Goal: Task Accomplishment & Management: Manage account settings

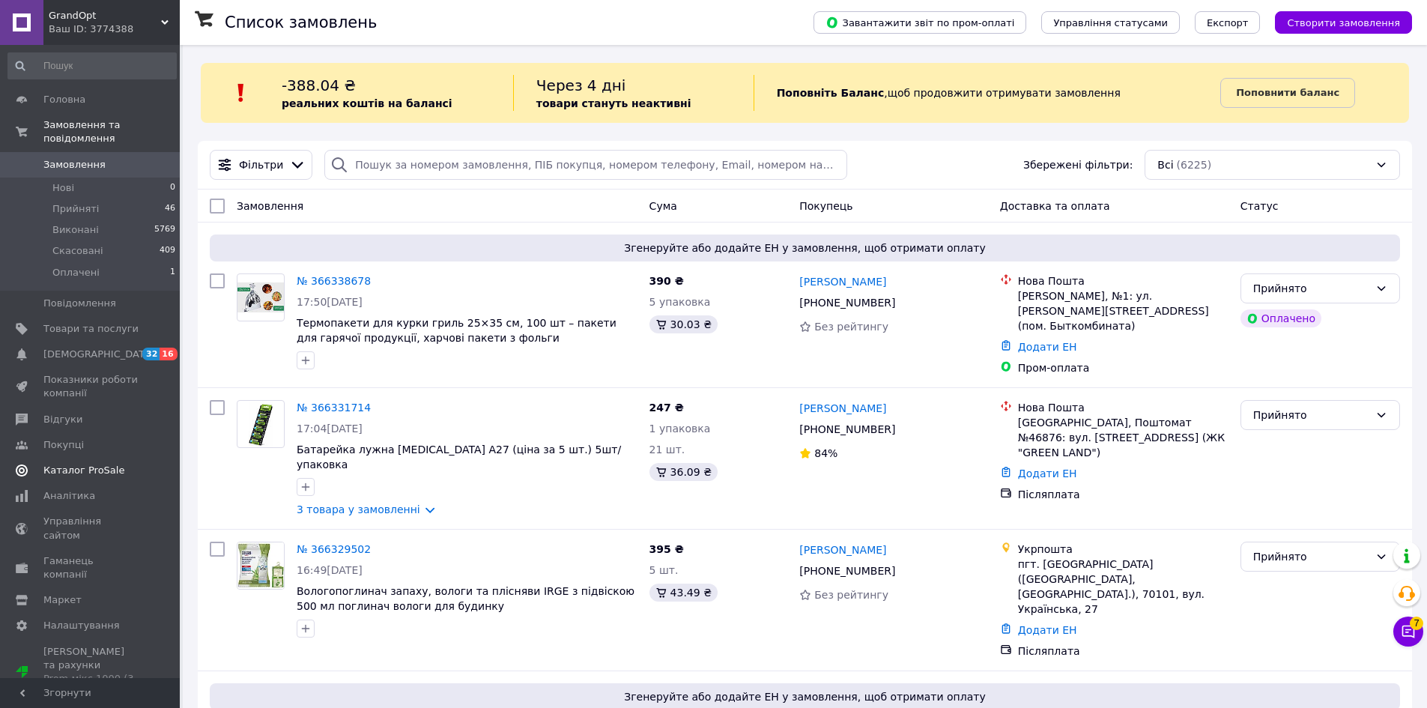
click at [91, 464] on span "Каталог ProSale" at bounding box center [83, 470] width 81 height 13
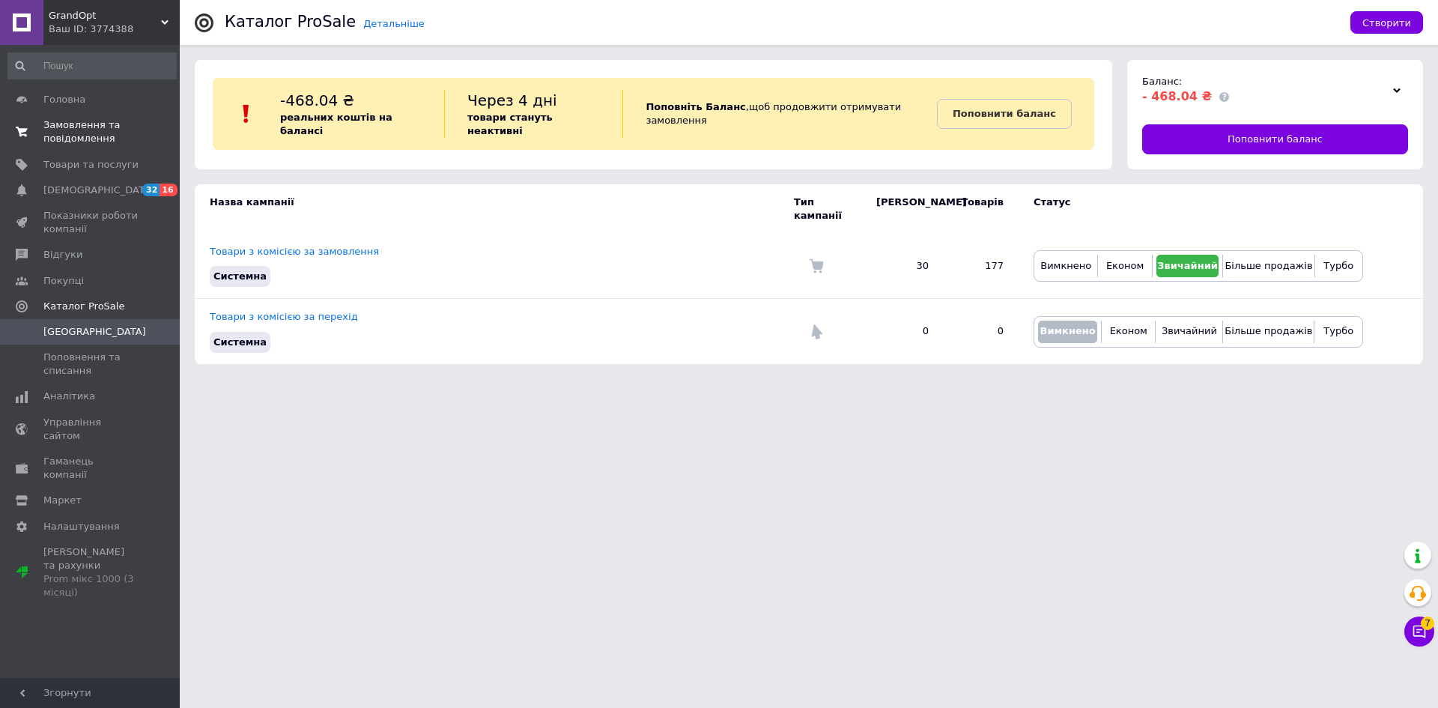
click at [60, 130] on span "Замовлення та повідомлення" at bounding box center [90, 131] width 95 height 27
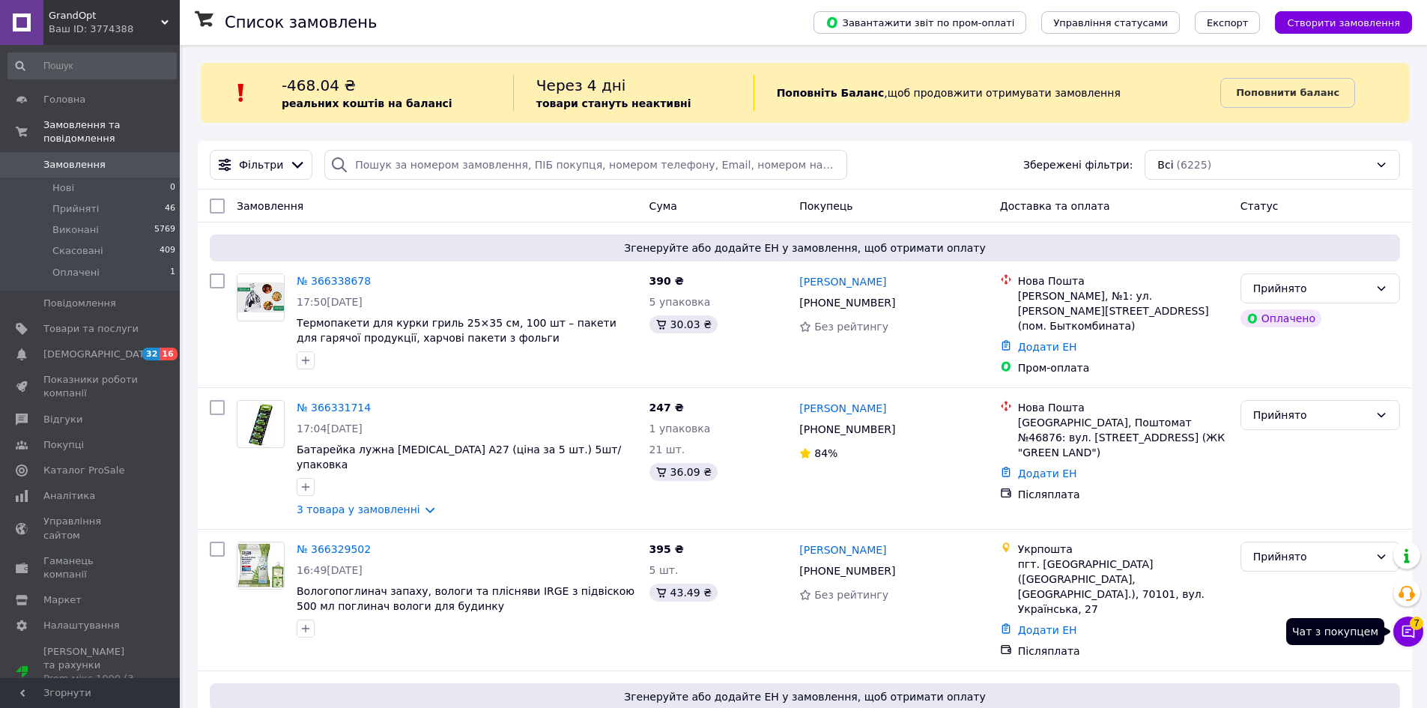
click at [1412, 637] on icon at bounding box center [1407, 631] width 15 height 15
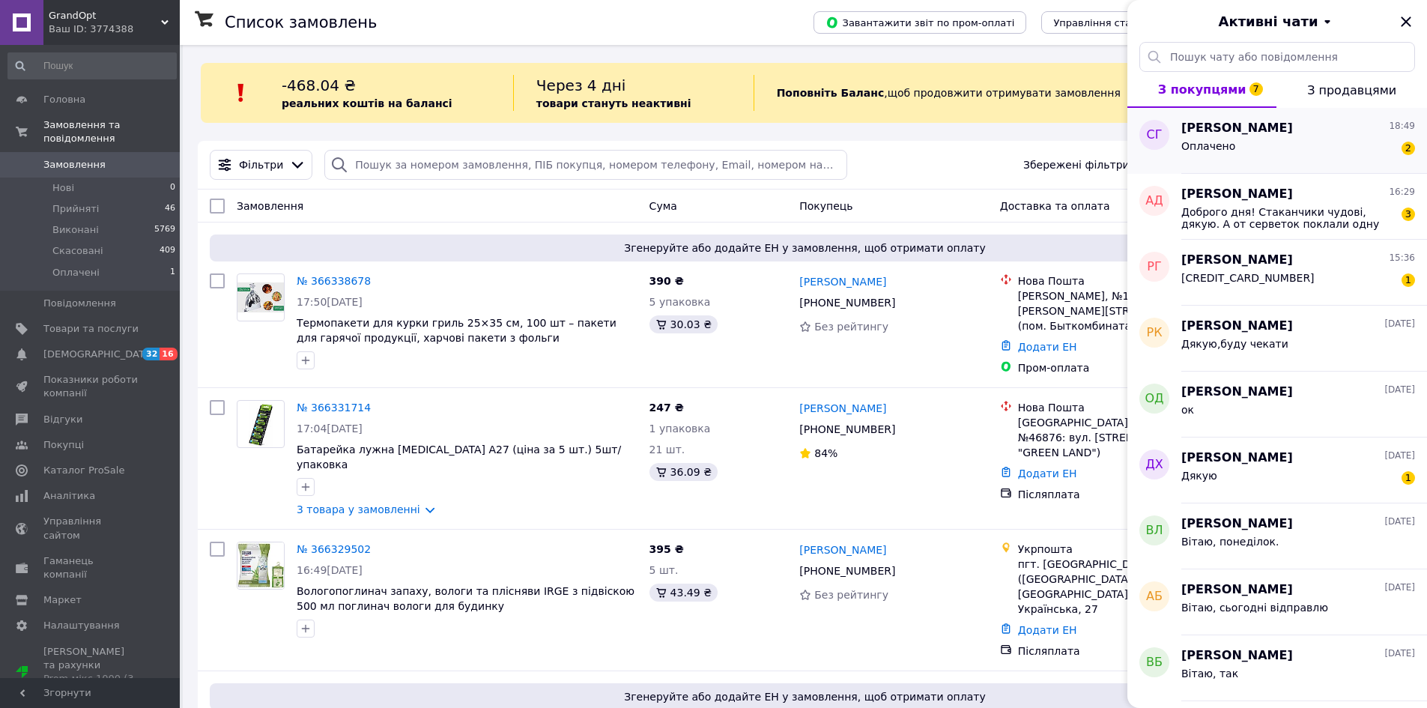
click at [1245, 133] on span "[PERSON_NAME]" at bounding box center [1237, 128] width 112 height 17
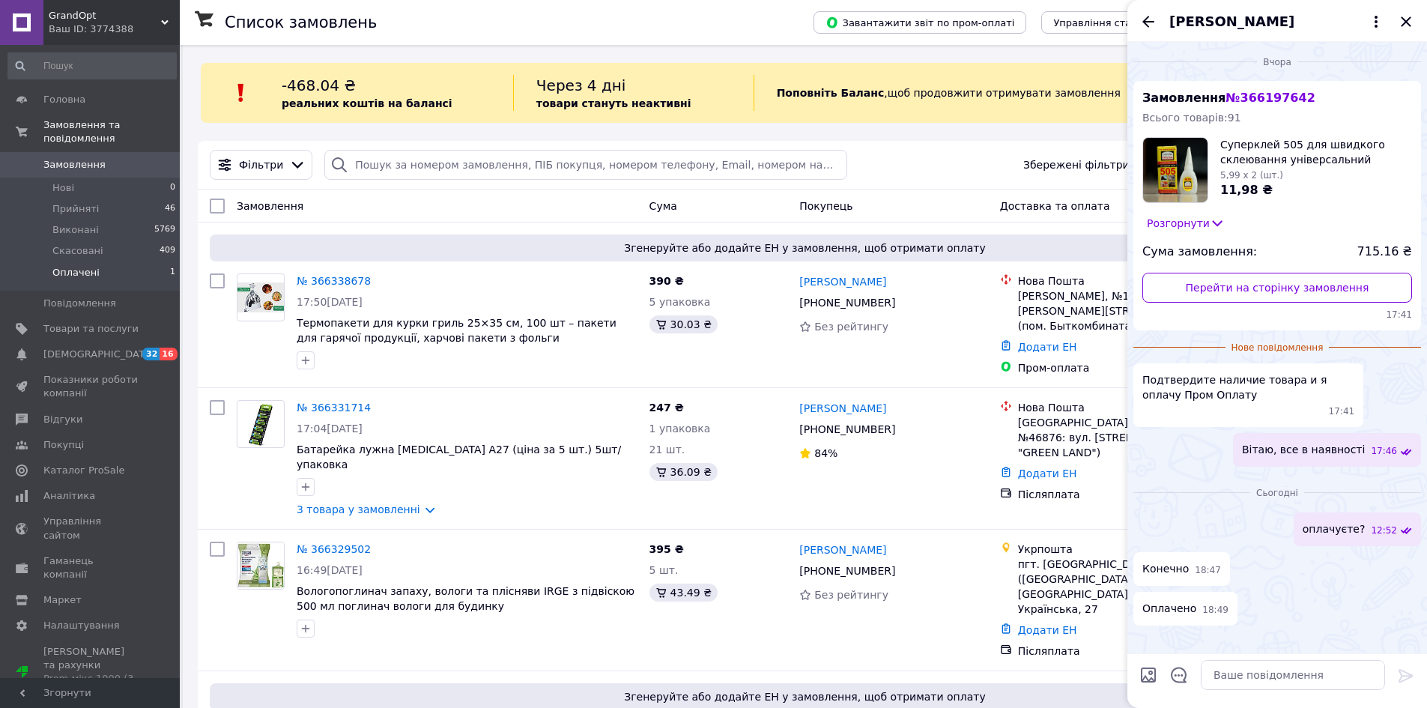
click at [126, 262] on li "Оплачені 1" at bounding box center [92, 276] width 184 height 28
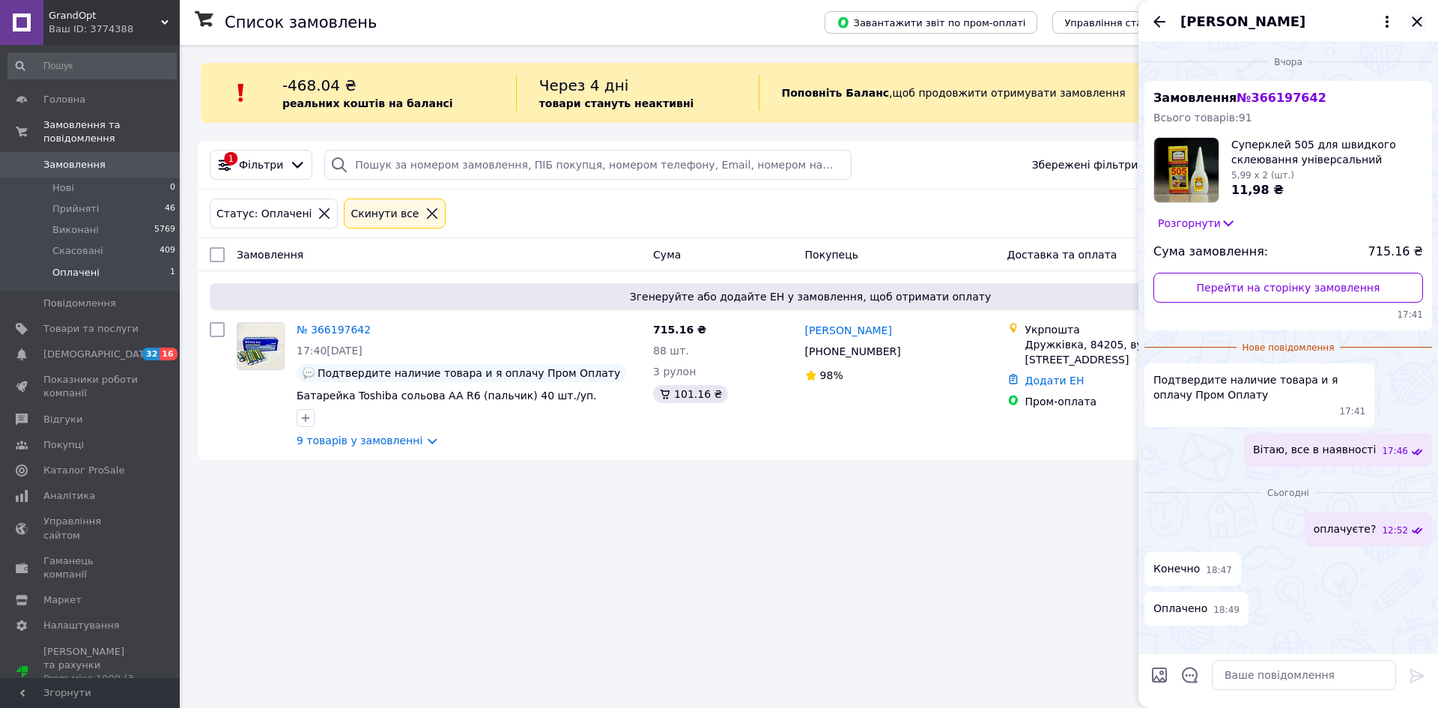
click at [1415, 19] on icon "Закрити" at bounding box center [1417, 22] width 18 height 18
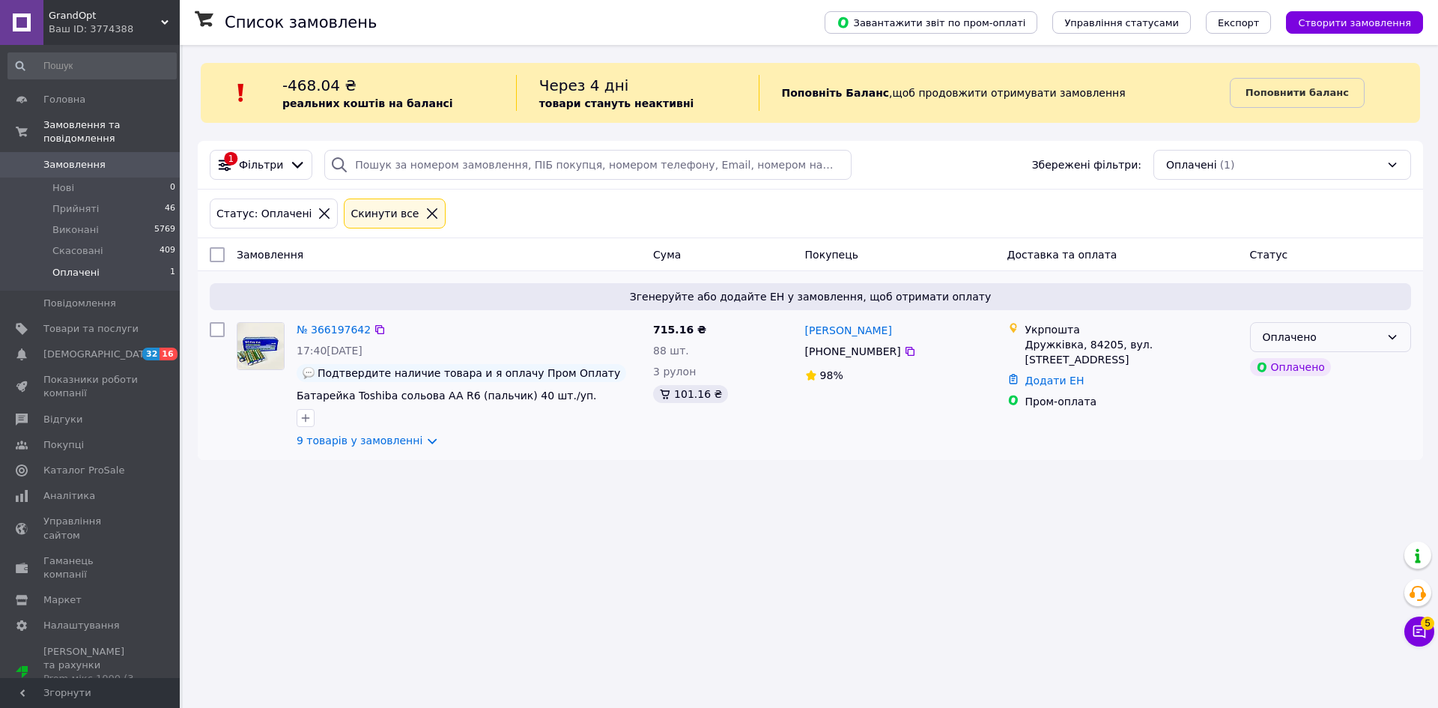
click at [1311, 341] on div "Оплачено" at bounding box center [1322, 337] width 118 height 16
click at [1298, 364] on li "Прийнято" at bounding box center [1331, 369] width 160 height 27
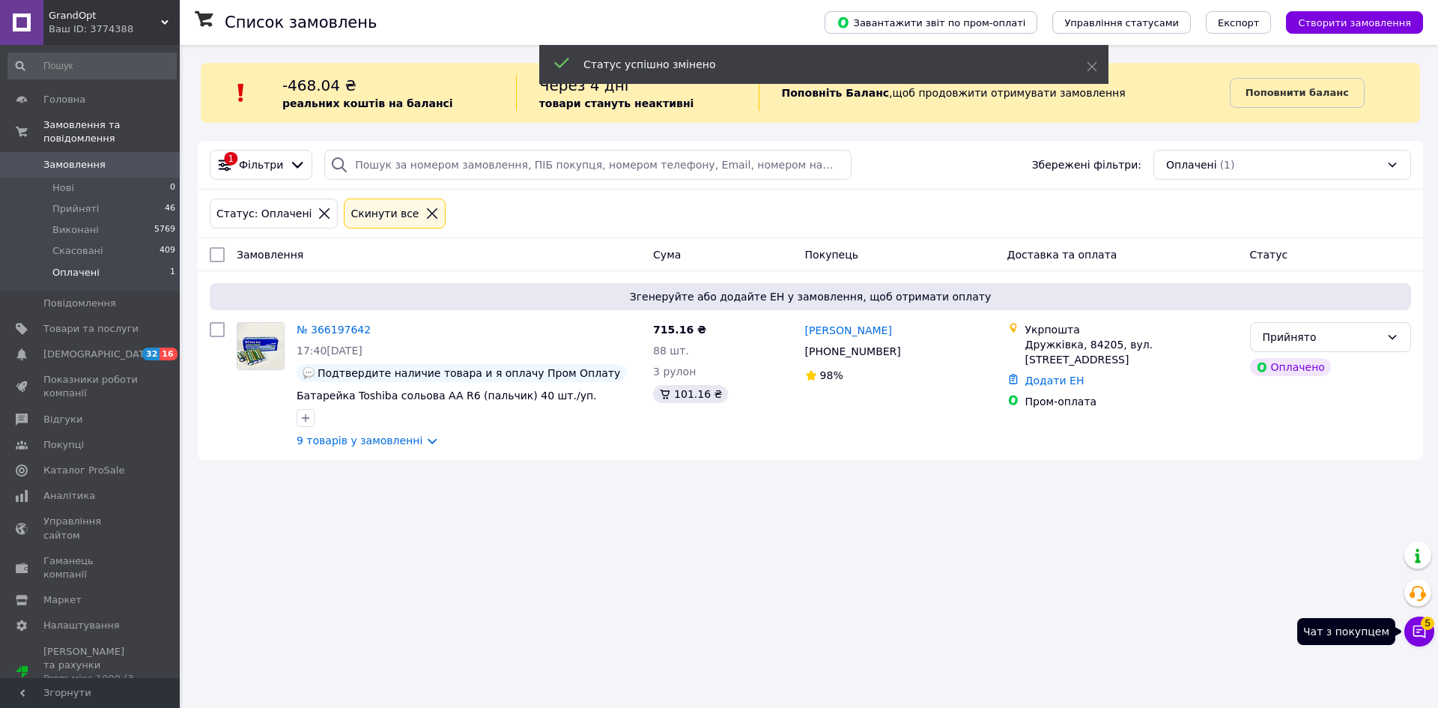
click at [1418, 632] on icon at bounding box center [1419, 631] width 13 height 13
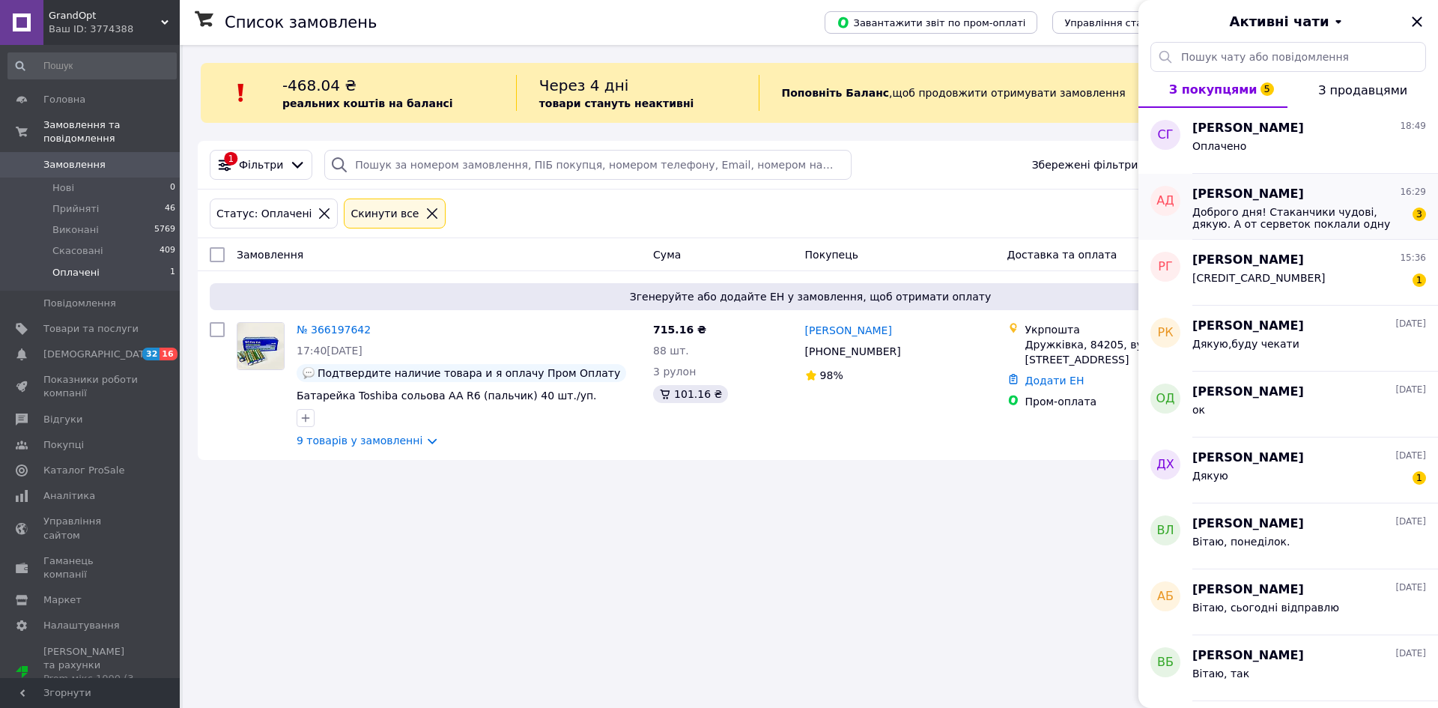
click at [1320, 200] on div "Анна Давыденко 16:29" at bounding box center [1309, 194] width 234 height 17
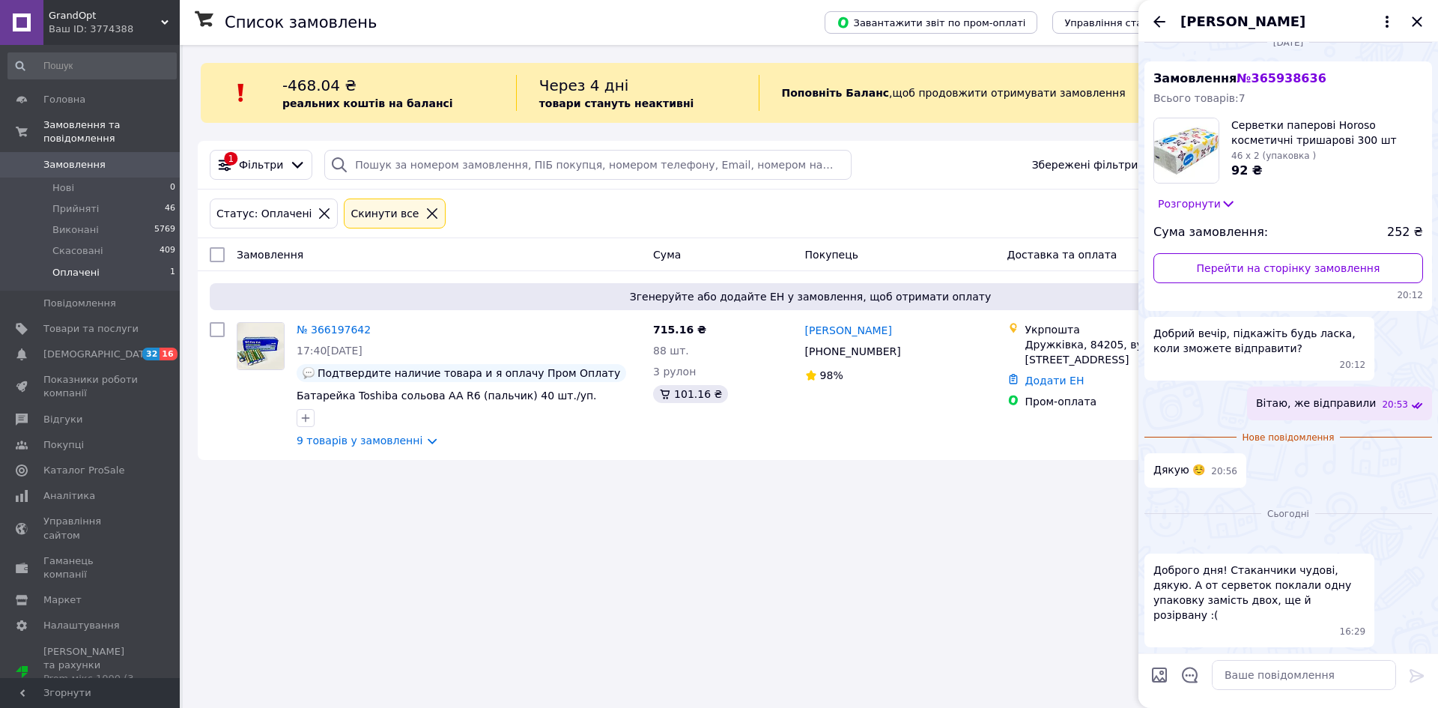
scroll to position [213, 0]
click at [1260, 678] on textarea at bounding box center [1304, 675] width 184 height 30
type textarea "Вітаю, вибачте"
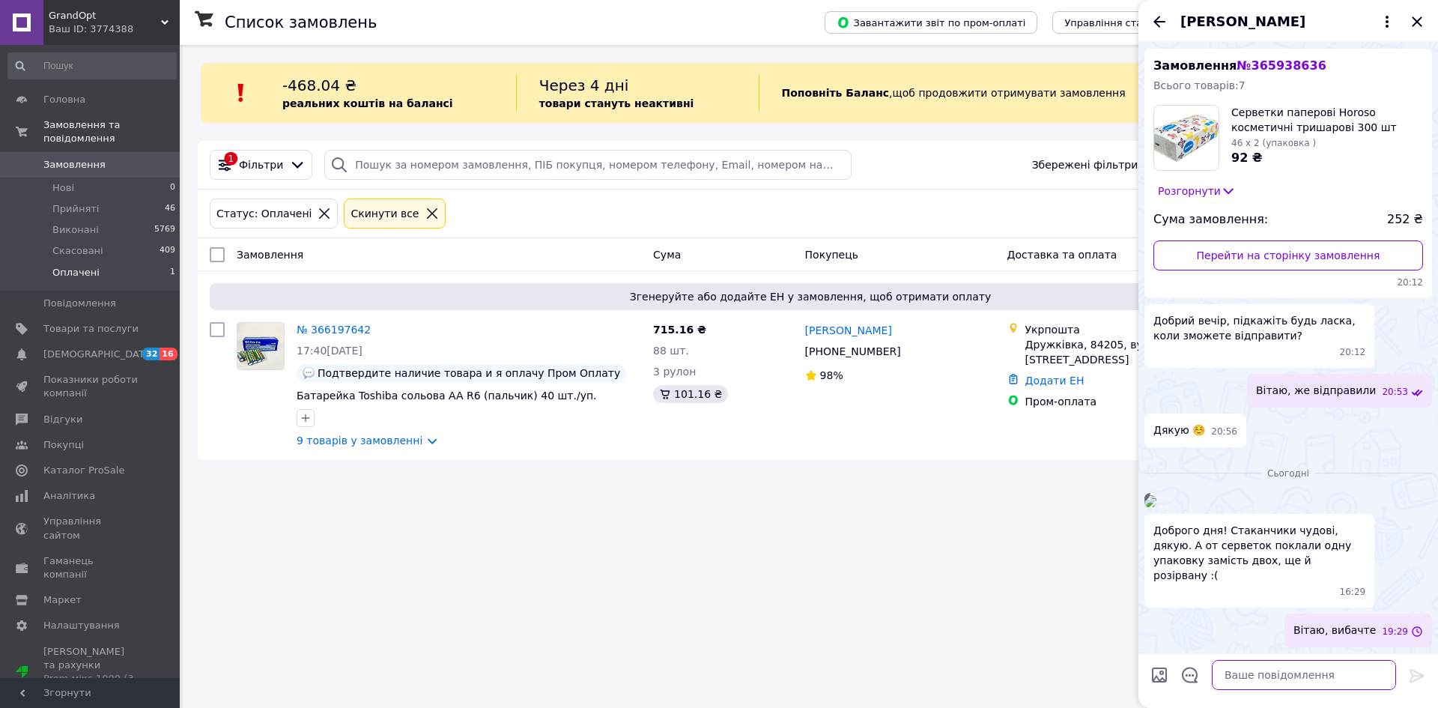
scroll to position [227, 0]
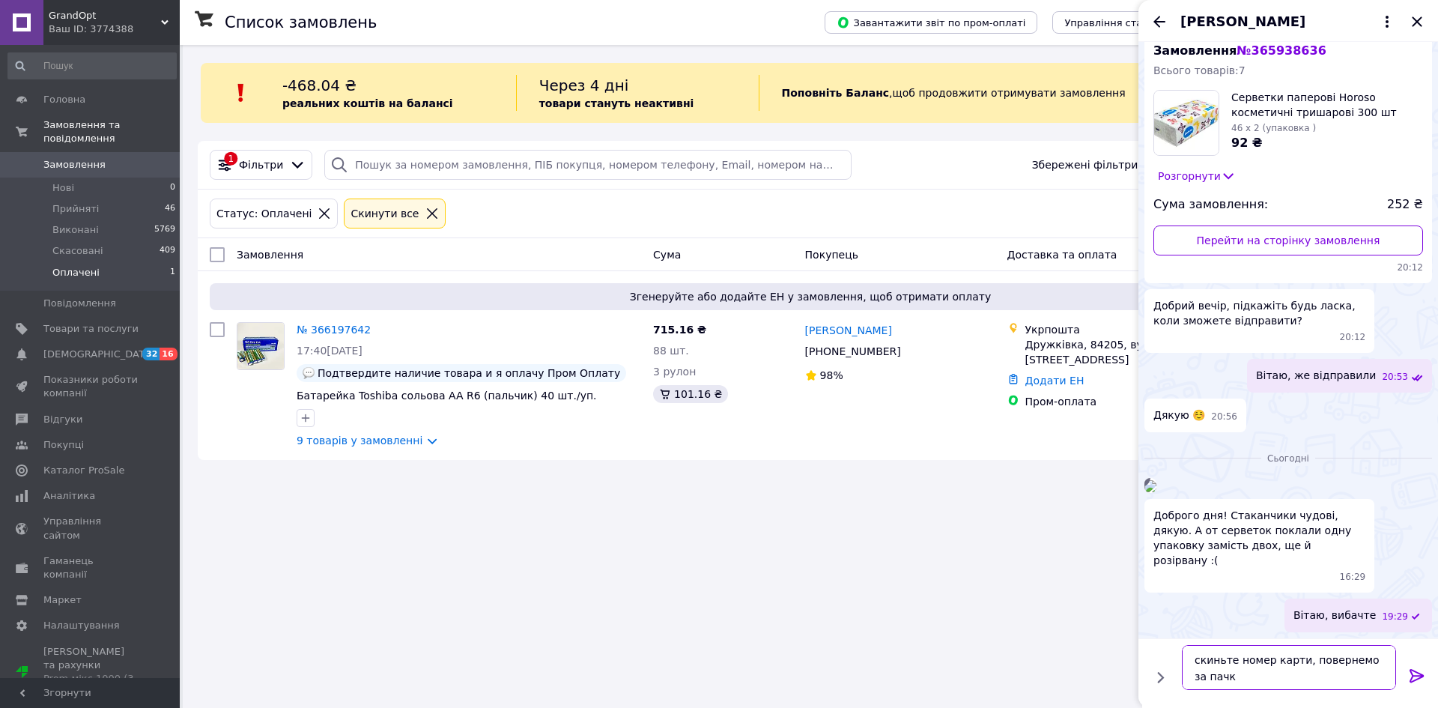
type textarea "скиньте номер карти, повернемо за пачку"
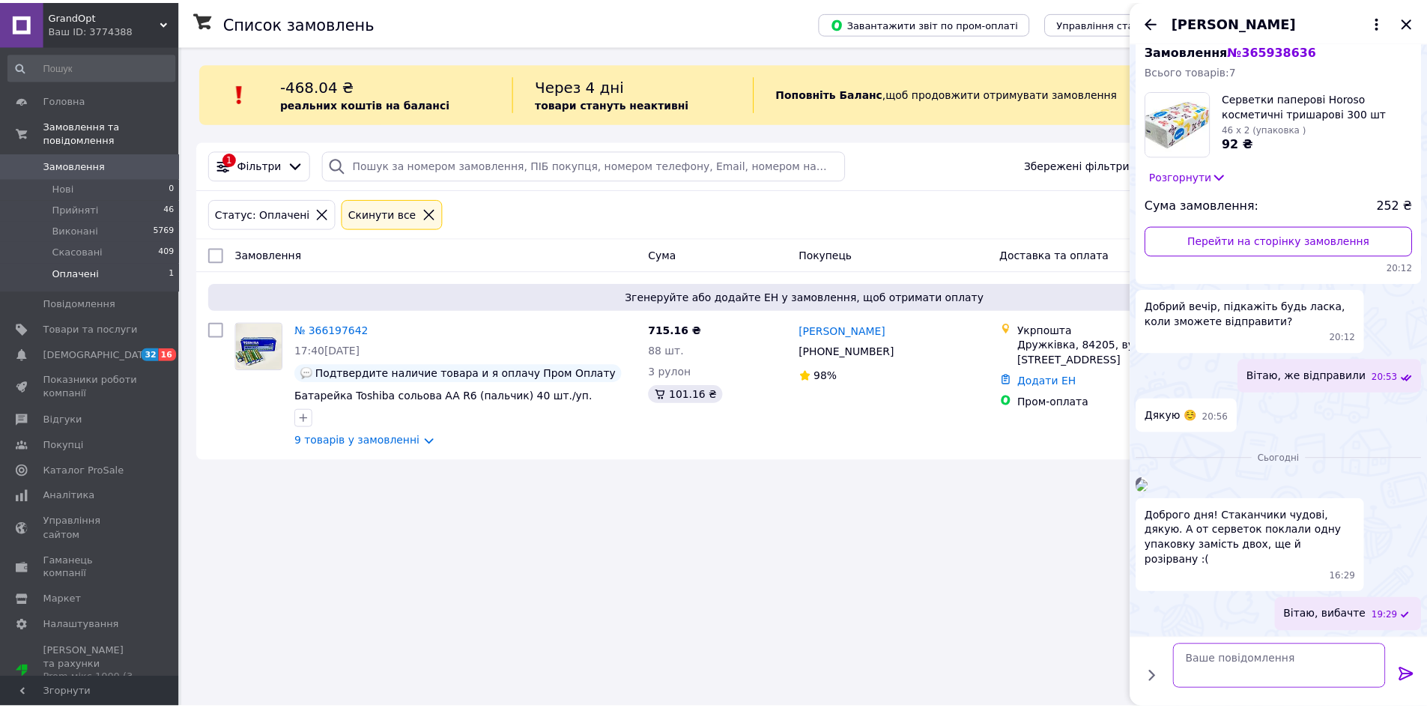
scroll to position [282, 0]
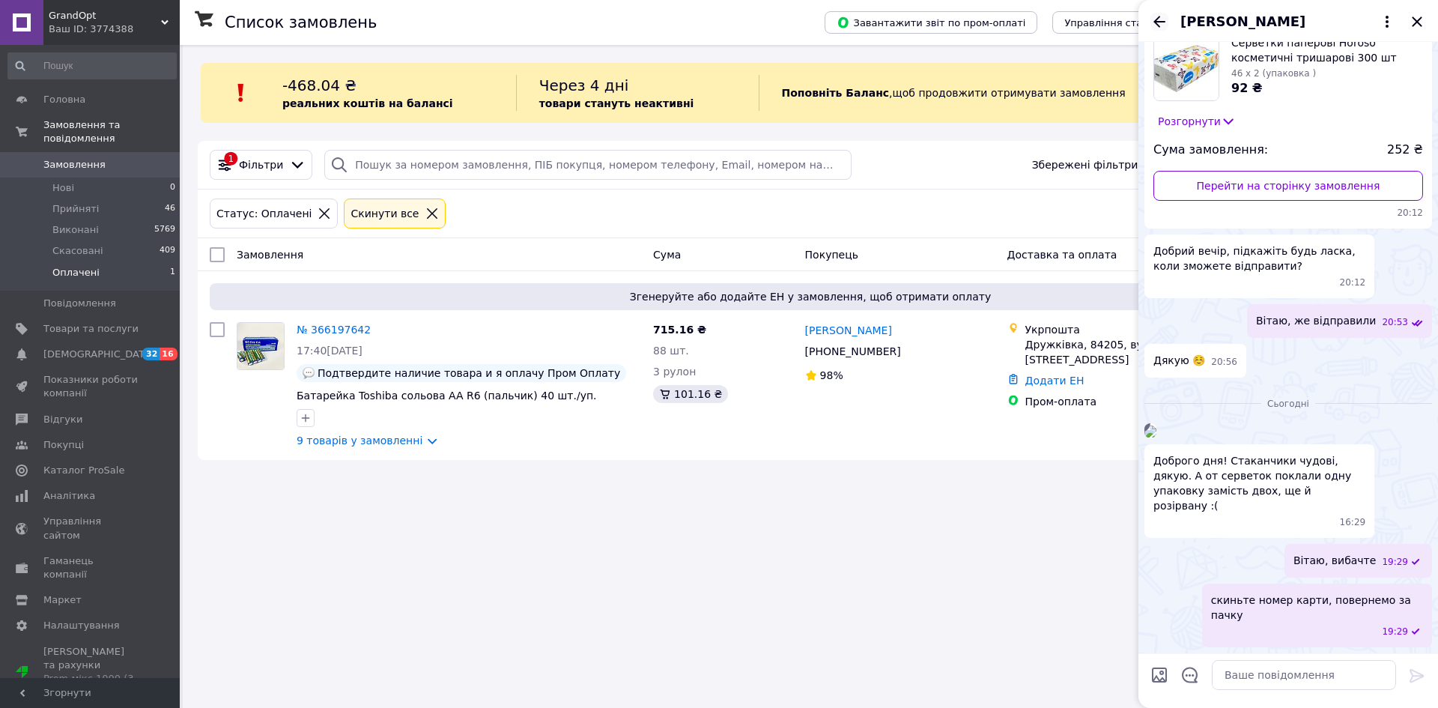
click at [1162, 22] on icon "Назад" at bounding box center [1159, 22] width 18 height 18
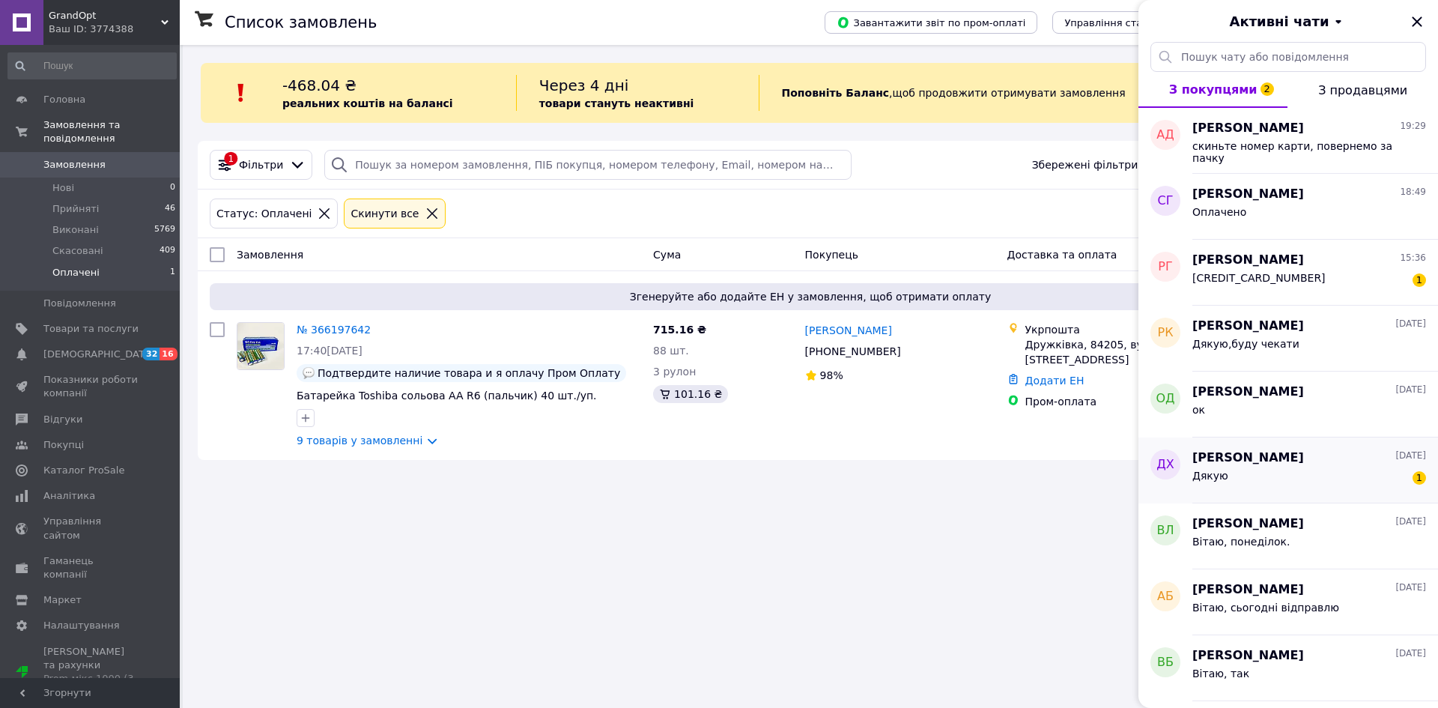
click at [1271, 478] on div "Дякую 1" at bounding box center [1309, 479] width 234 height 24
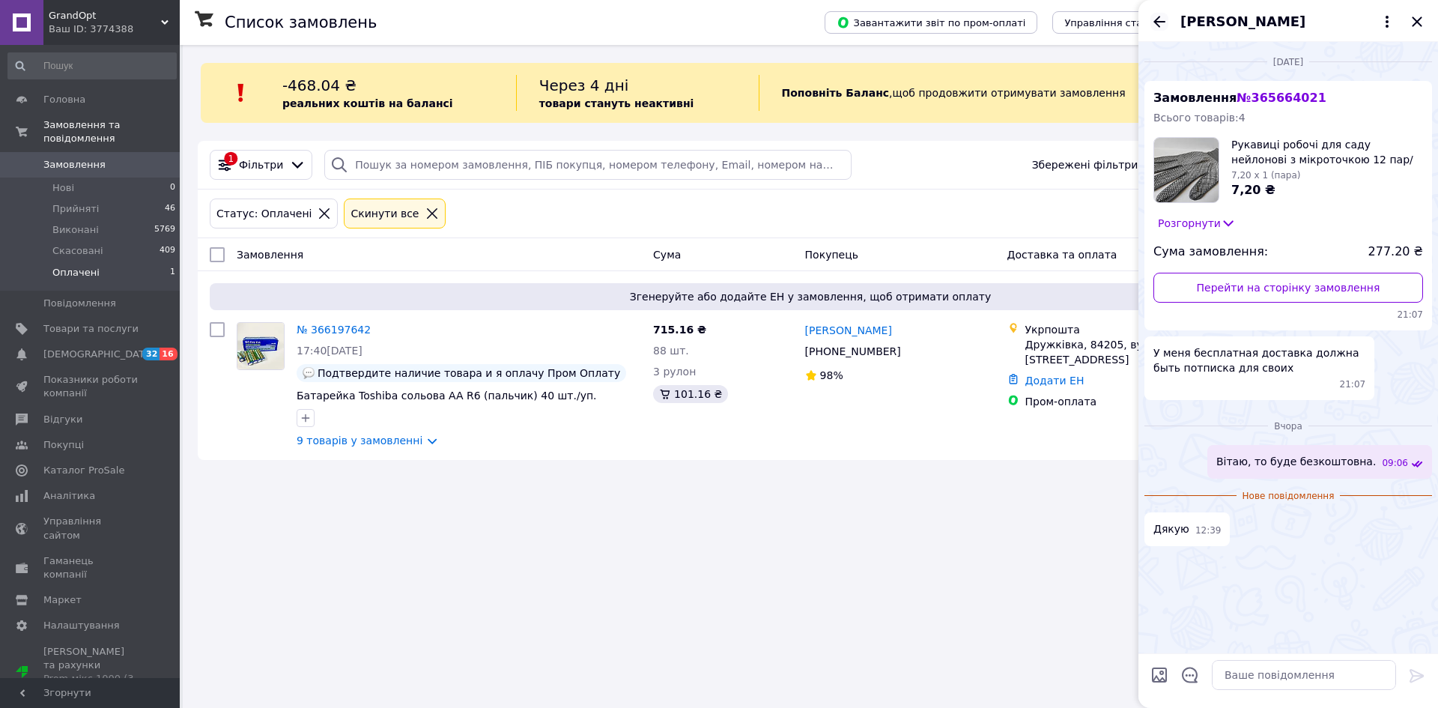
click at [1156, 13] on icon "Назад" at bounding box center [1159, 22] width 18 height 18
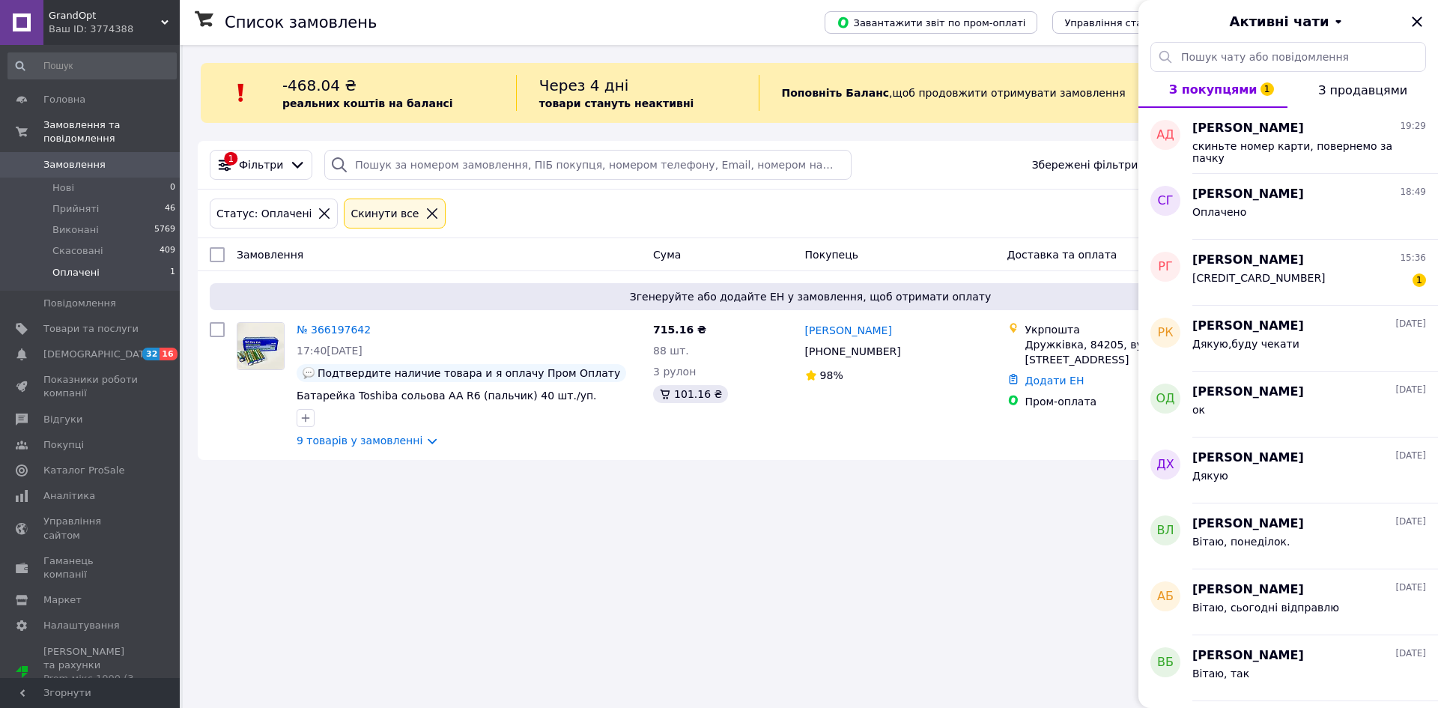
click at [425, 219] on icon at bounding box center [431, 213] width 13 height 13
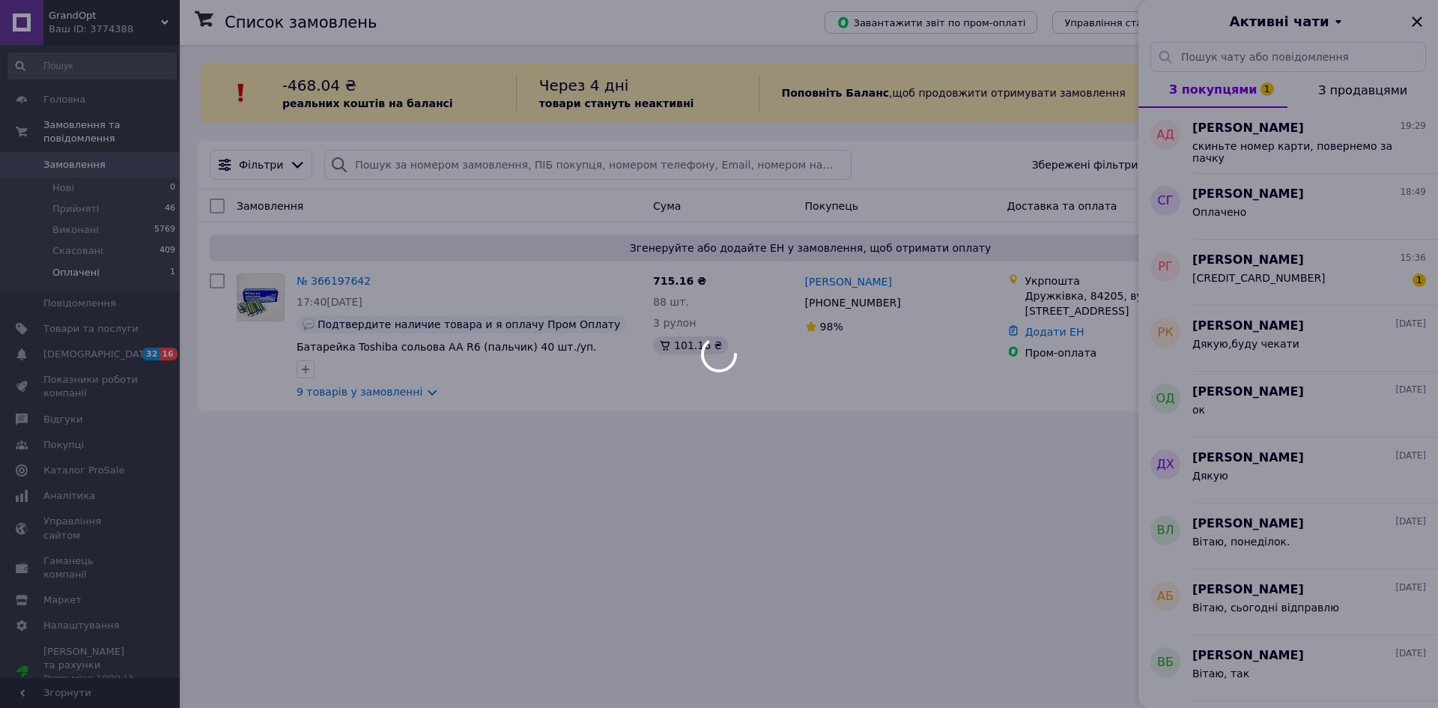
click at [1424, 20] on div at bounding box center [719, 354] width 1438 height 708
click at [1418, 20] on div at bounding box center [719, 354] width 1438 height 708
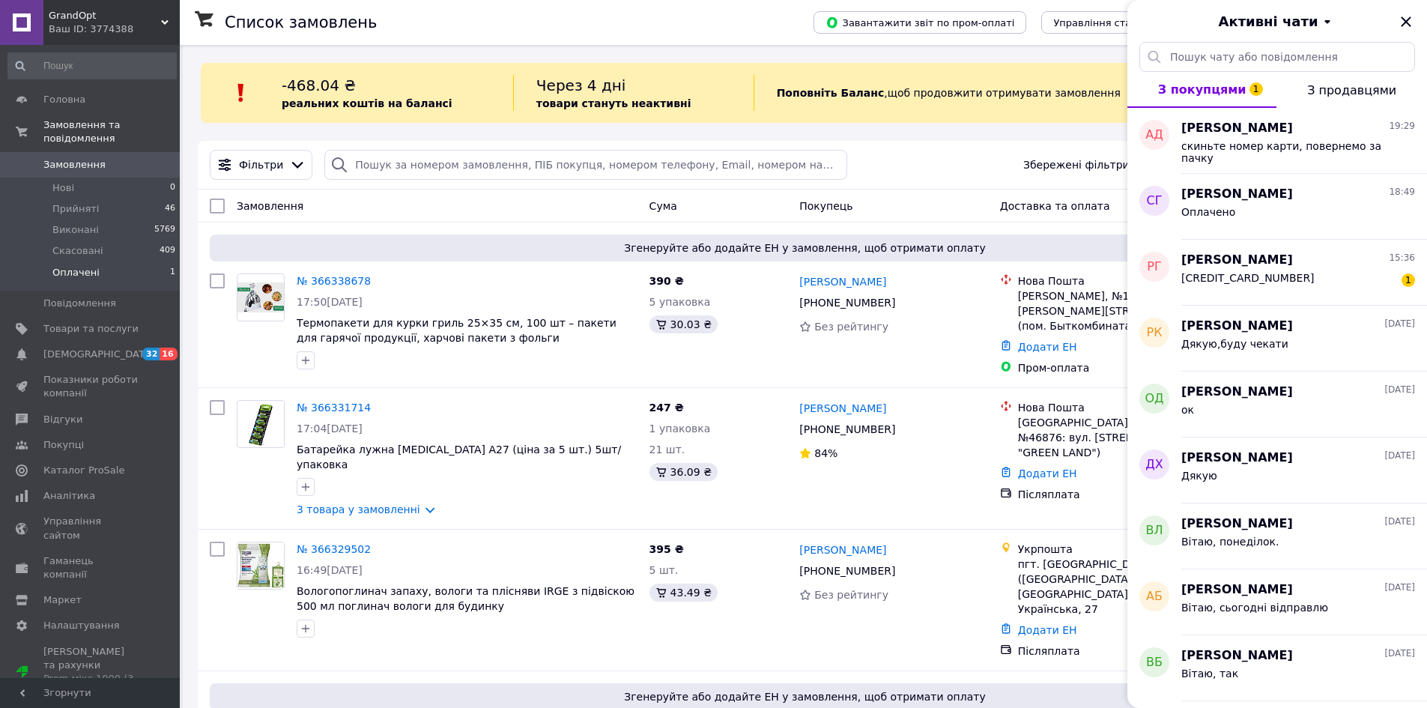
click at [1412, 21] on icon "Закрити" at bounding box center [1406, 22] width 18 height 18
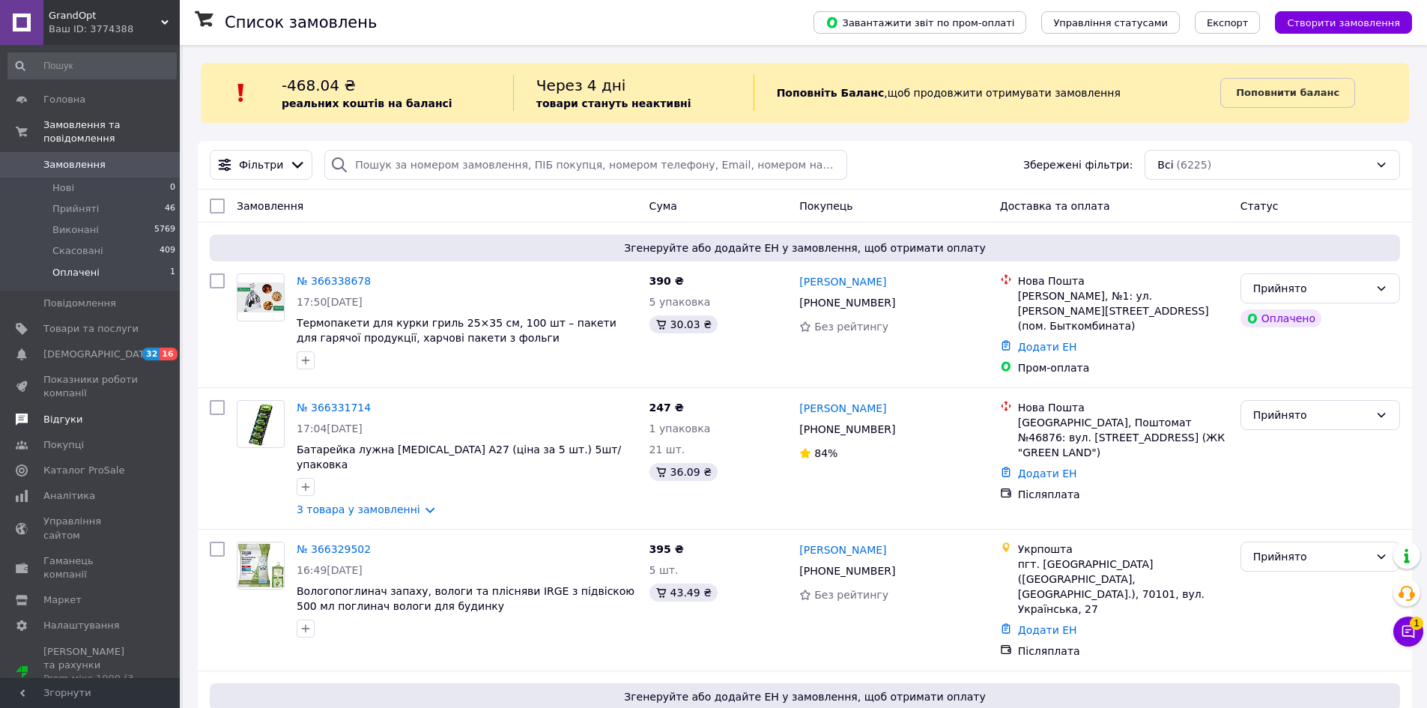
click at [67, 413] on span "Відгуки" at bounding box center [62, 419] width 39 height 13
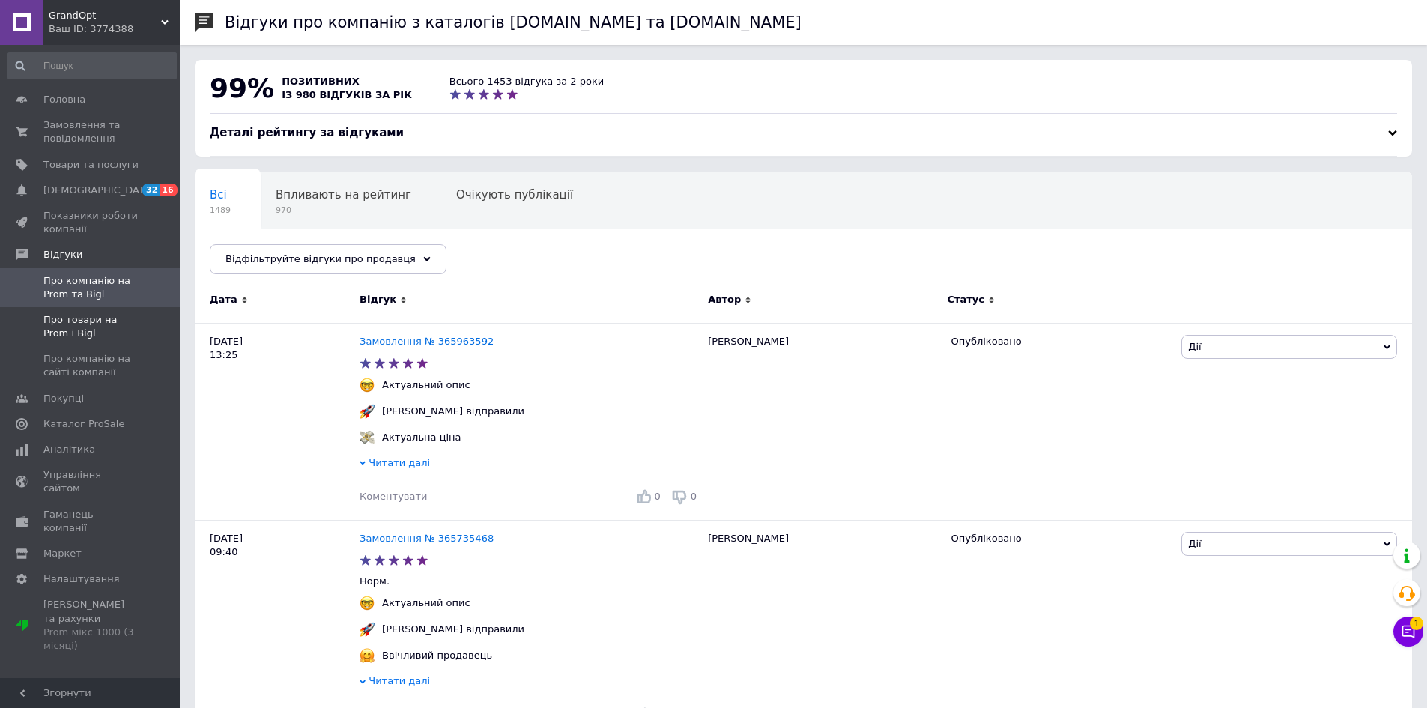
click at [93, 312] on link "Про товари на Prom і Bigl" at bounding box center [92, 326] width 184 height 39
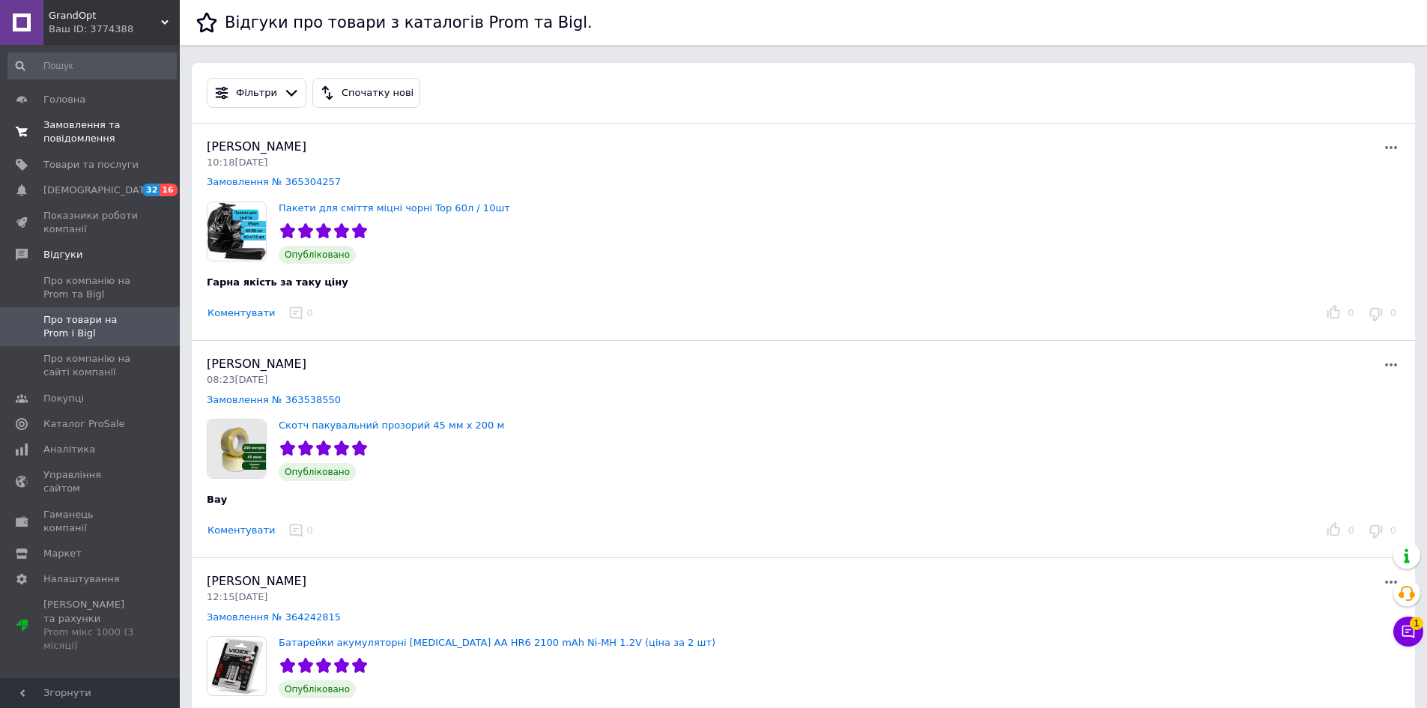
click at [105, 130] on span "Замовлення та повідомлення" at bounding box center [90, 131] width 95 height 27
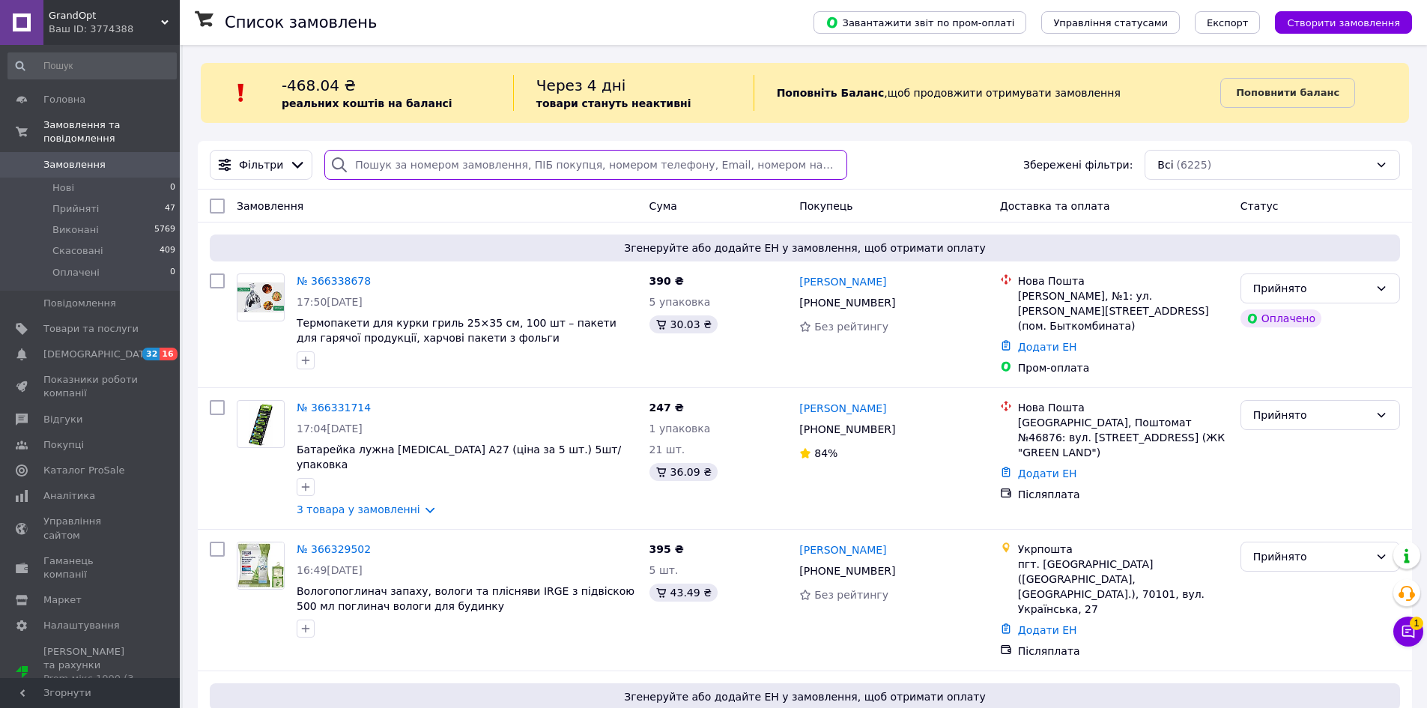
click at [429, 166] on input "search" at bounding box center [585, 165] width 522 height 30
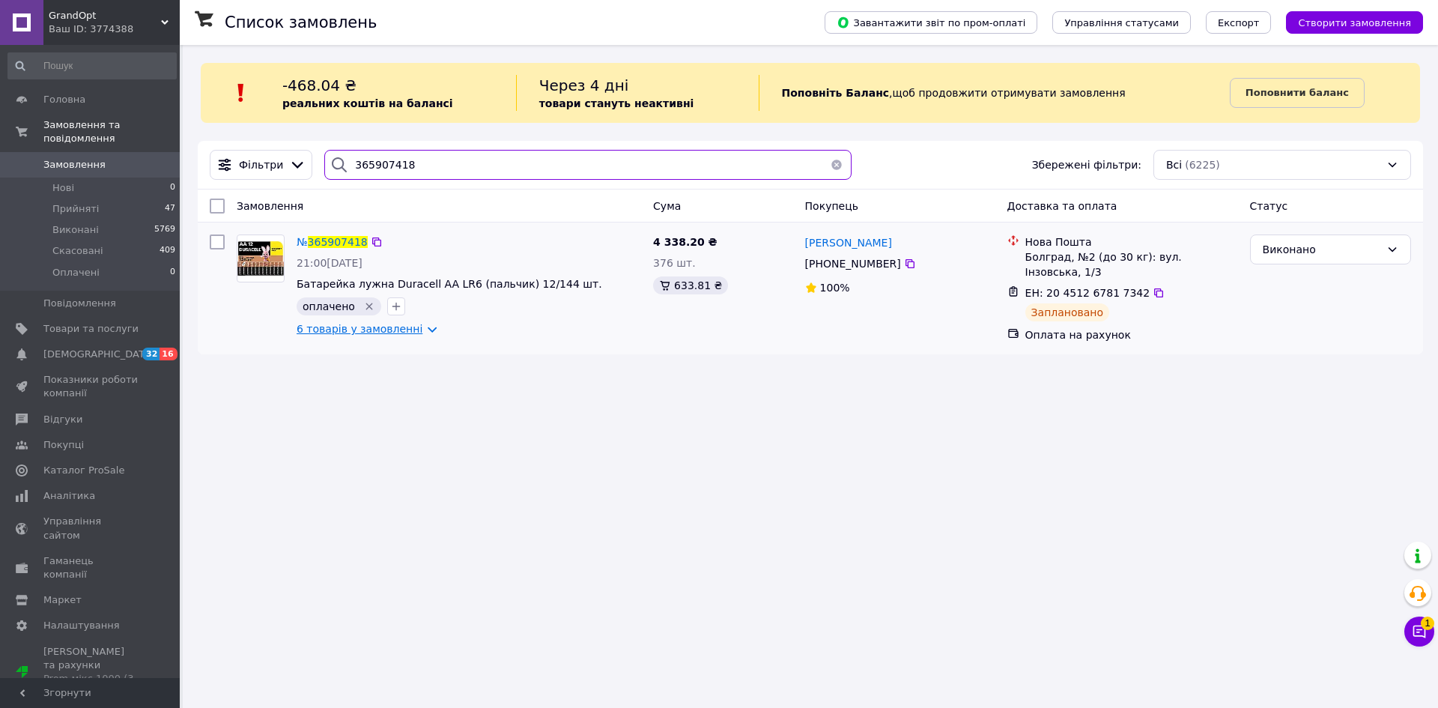
type input "365907418"
click at [383, 324] on link "6 товарів у замовленні" at bounding box center [360, 329] width 126 height 12
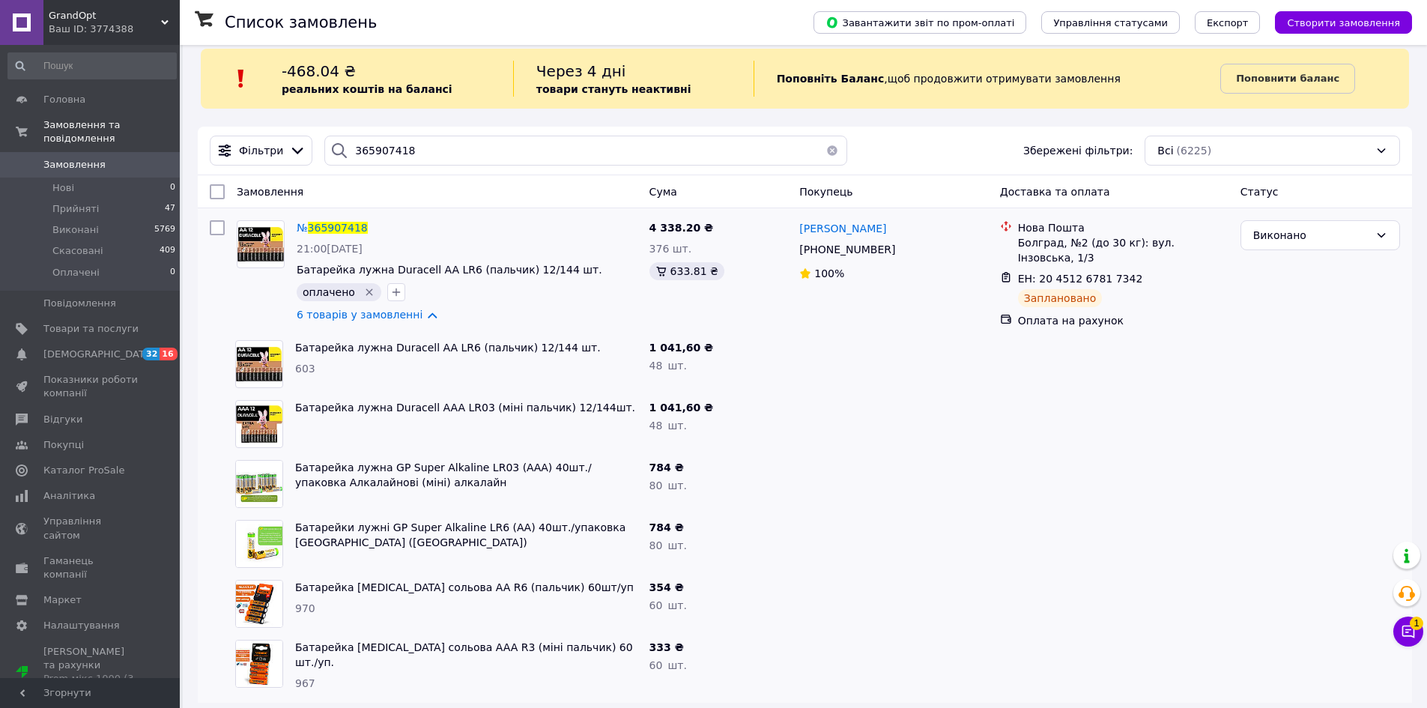
scroll to position [16, 0]
click at [1145, 271] on icon at bounding box center [1151, 277] width 12 height 12
click at [923, 479] on div at bounding box center [893, 482] width 200 height 60
click at [762, 472] on div "784 ₴ 80   шт." at bounding box center [718, 482] width 151 height 60
click at [956, 496] on div at bounding box center [893, 482] width 200 height 60
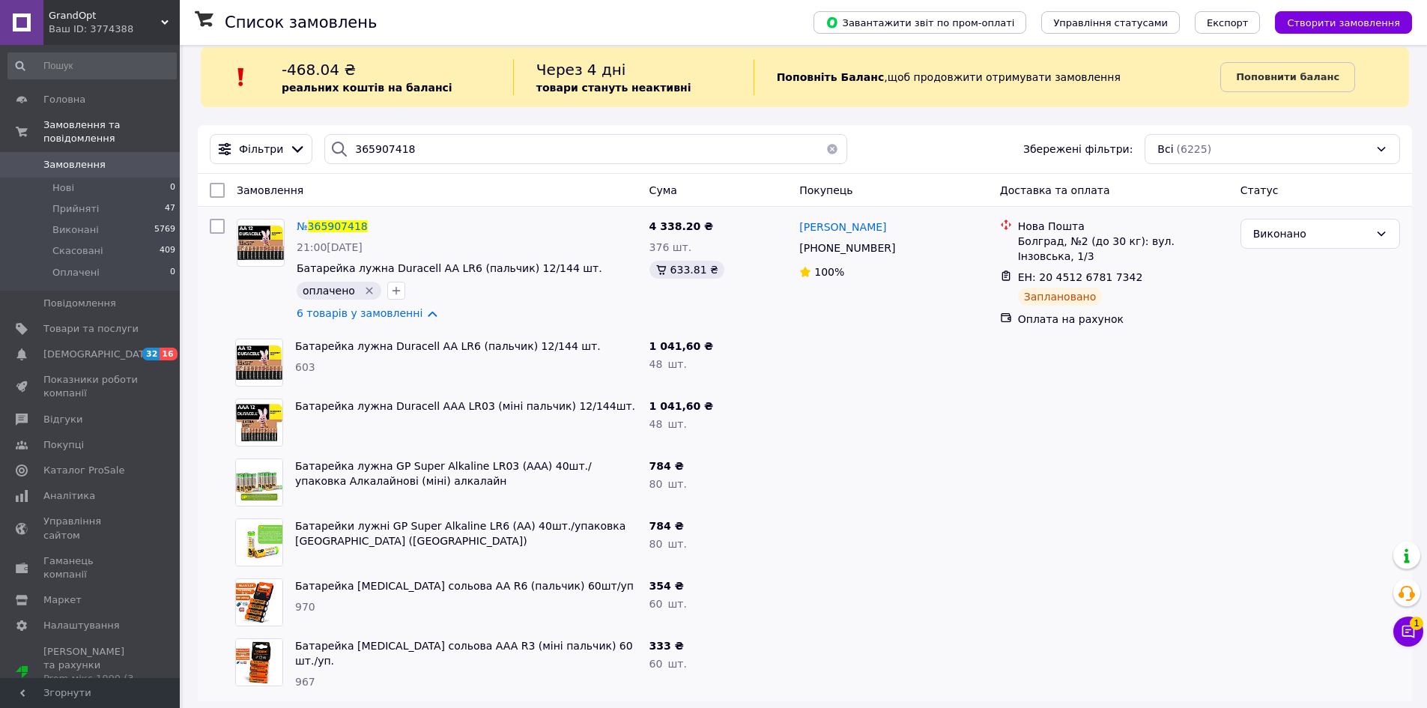
click at [954, 506] on div at bounding box center [893, 482] width 200 height 60
click at [1036, 526] on div at bounding box center [1114, 542] width 240 height 60
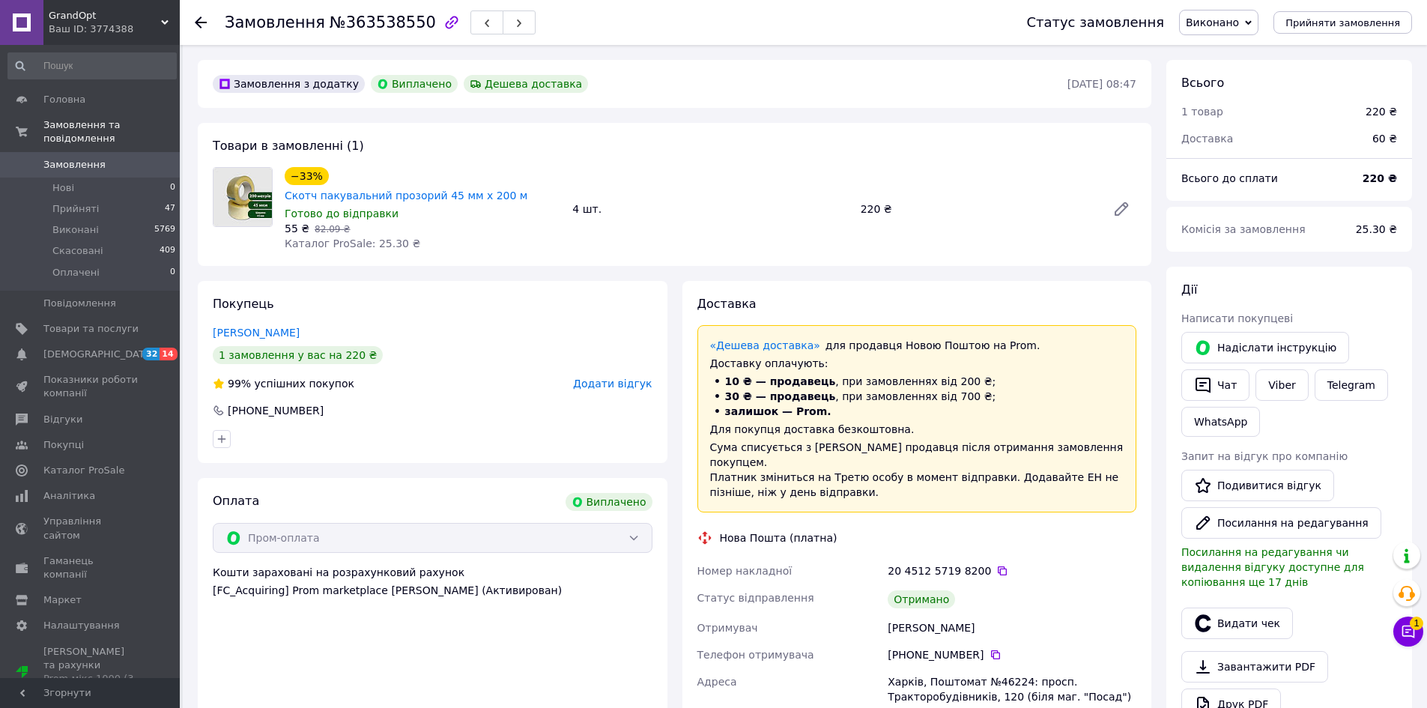
scroll to position [12, 0]
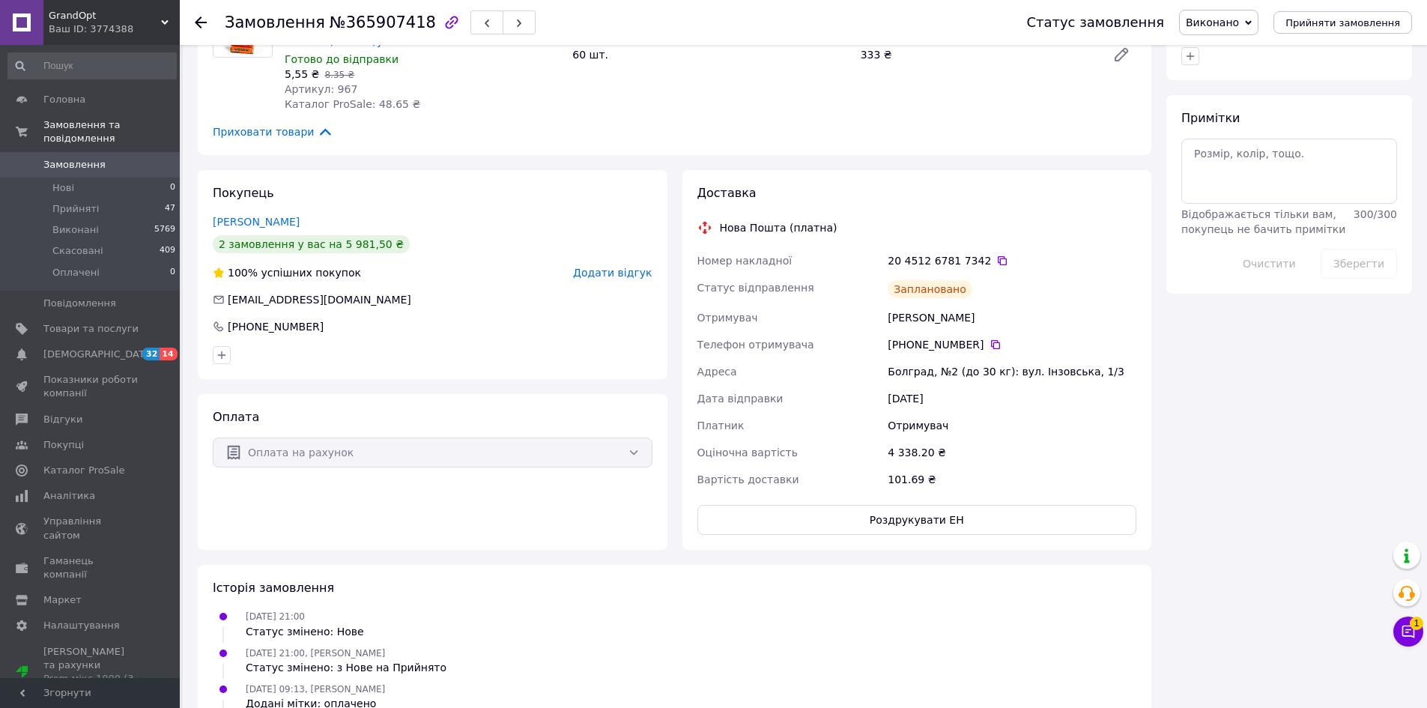
scroll to position [843, 0]
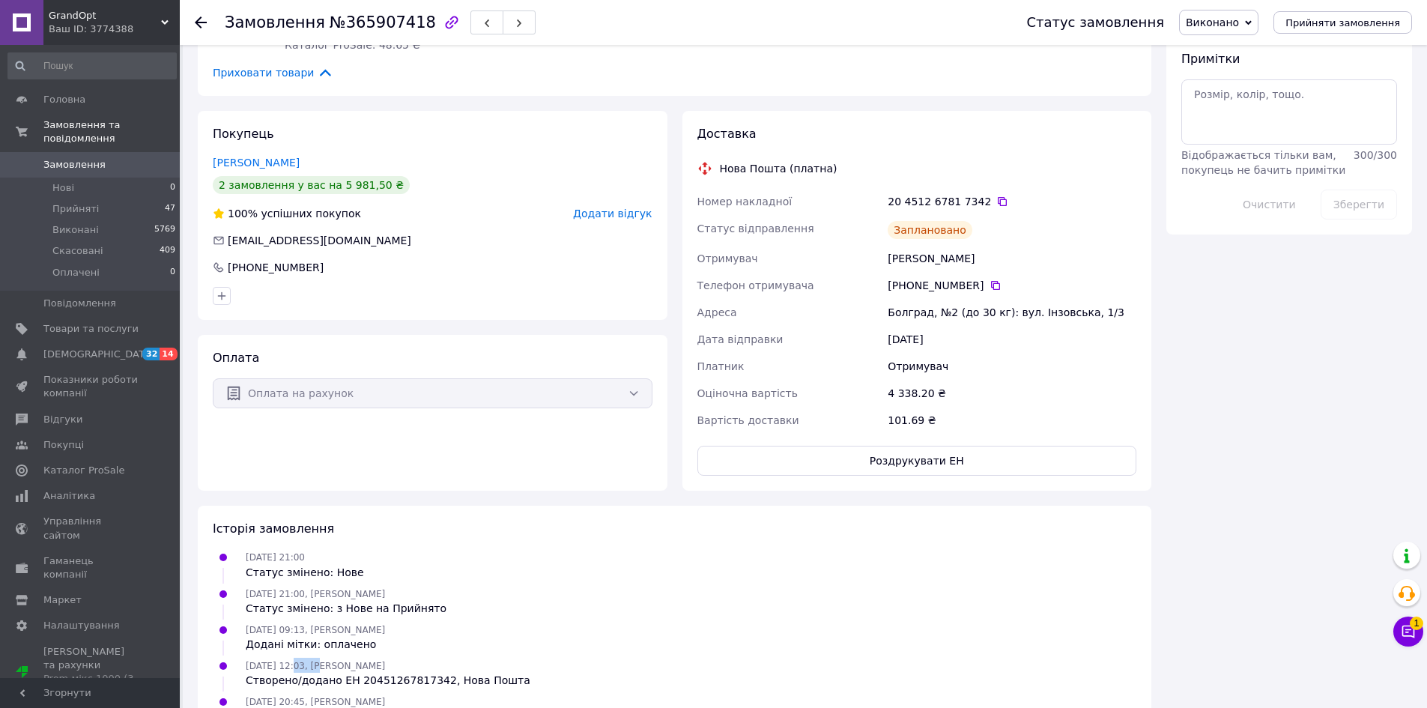
drag, startPoint x: 311, startPoint y: 618, endPoint x: 287, endPoint y: 622, distance: 24.3
click at [287, 661] on span "[DATE] 12:03, [PERSON_NAME]" at bounding box center [315, 666] width 139 height 10
click at [329, 661] on span "[DATE] 12:03, [PERSON_NAME]" at bounding box center [315, 666] width 139 height 10
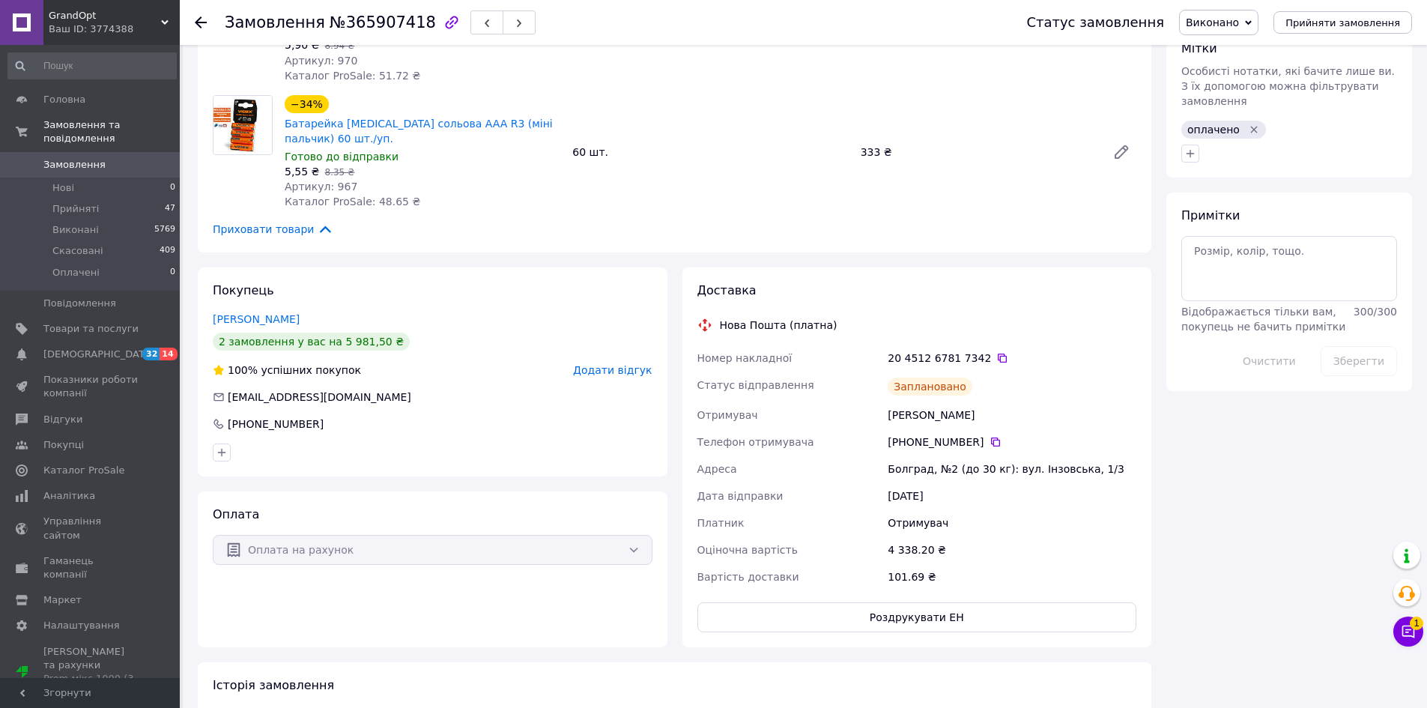
scroll to position [649, 0]
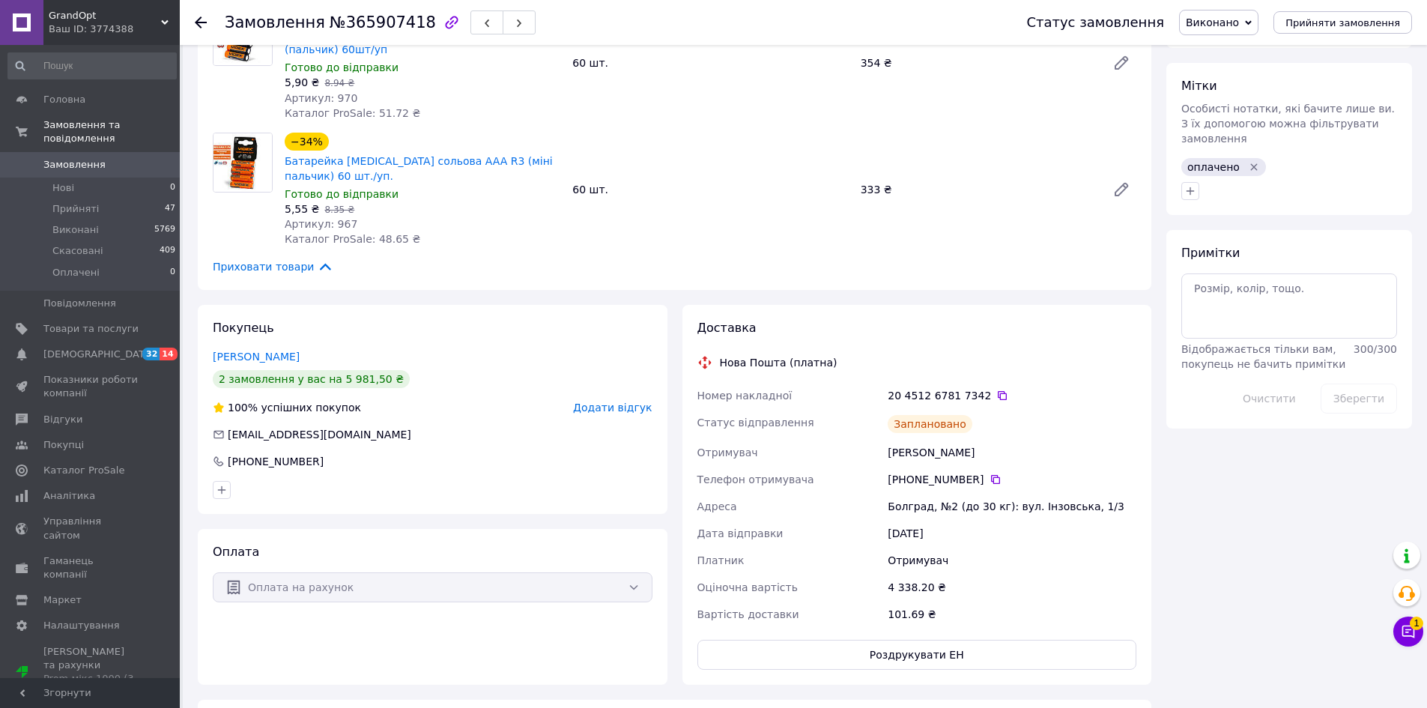
drag, startPoint x: 1048, startPoint y: 114, endPoint x: 1057, endPoint y: 91, distance: 24.2
click at [1048, 130] on div "−34% Батарейка VIDEX сольова AAA R3 (міні пальчик) 60 шт./уп. Готово до відправ…" at bounding box center [710, 190] width 863 height 120
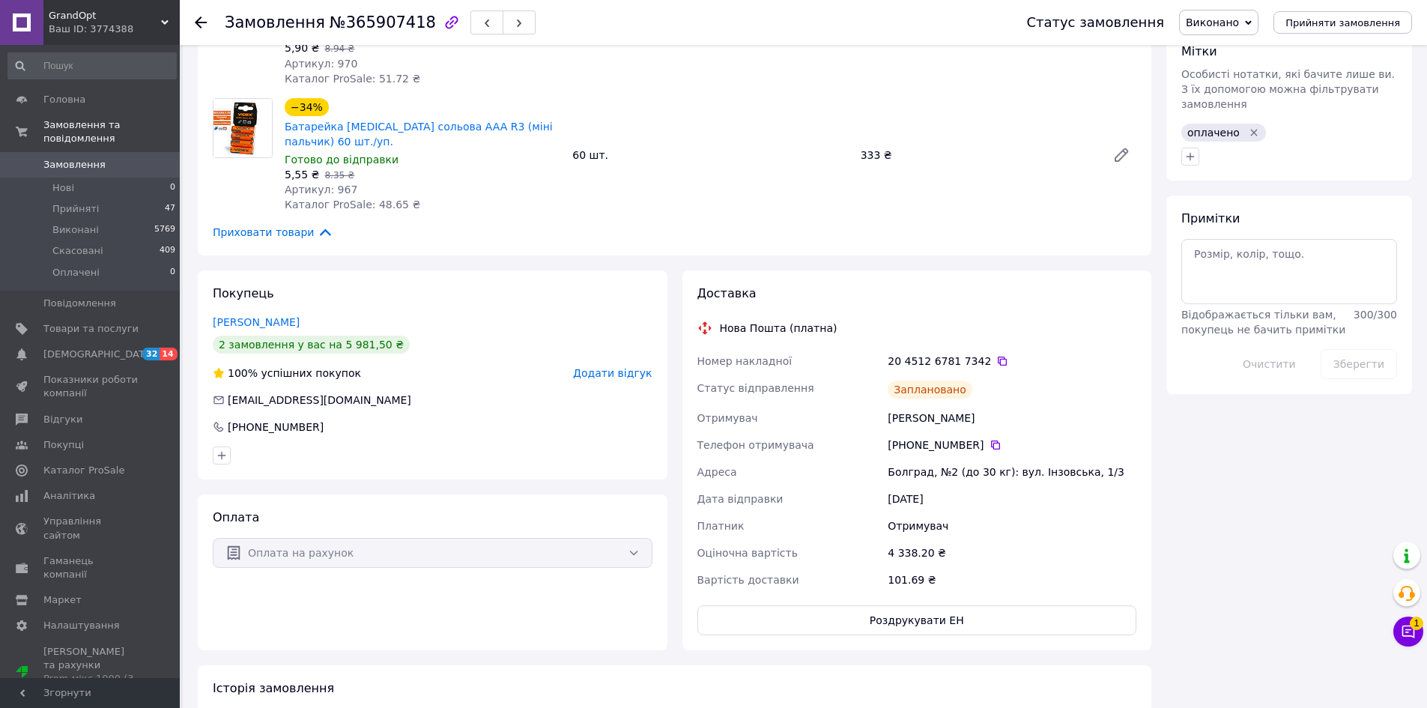
scroll to position [699, 0]
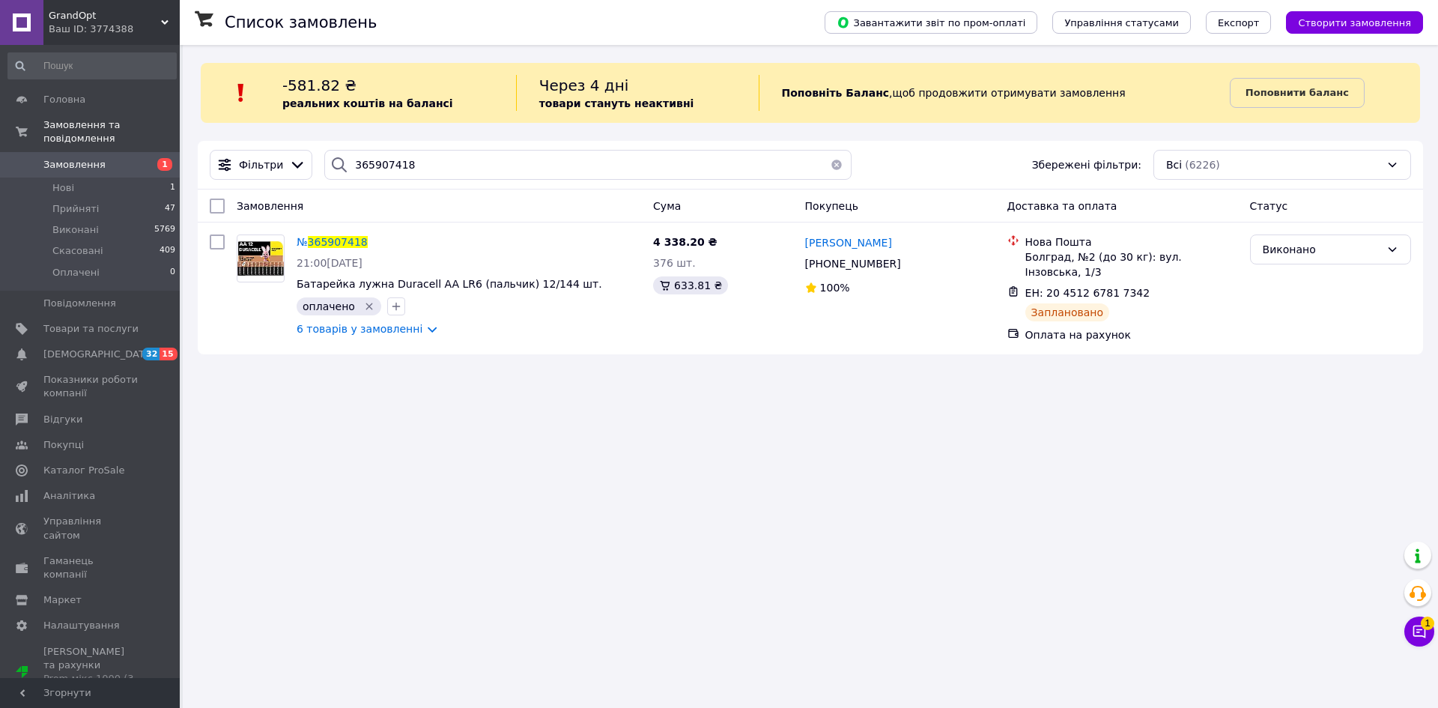
click at [832, 160] on button "button" at bounding box center [837, 165] width 30 height 30
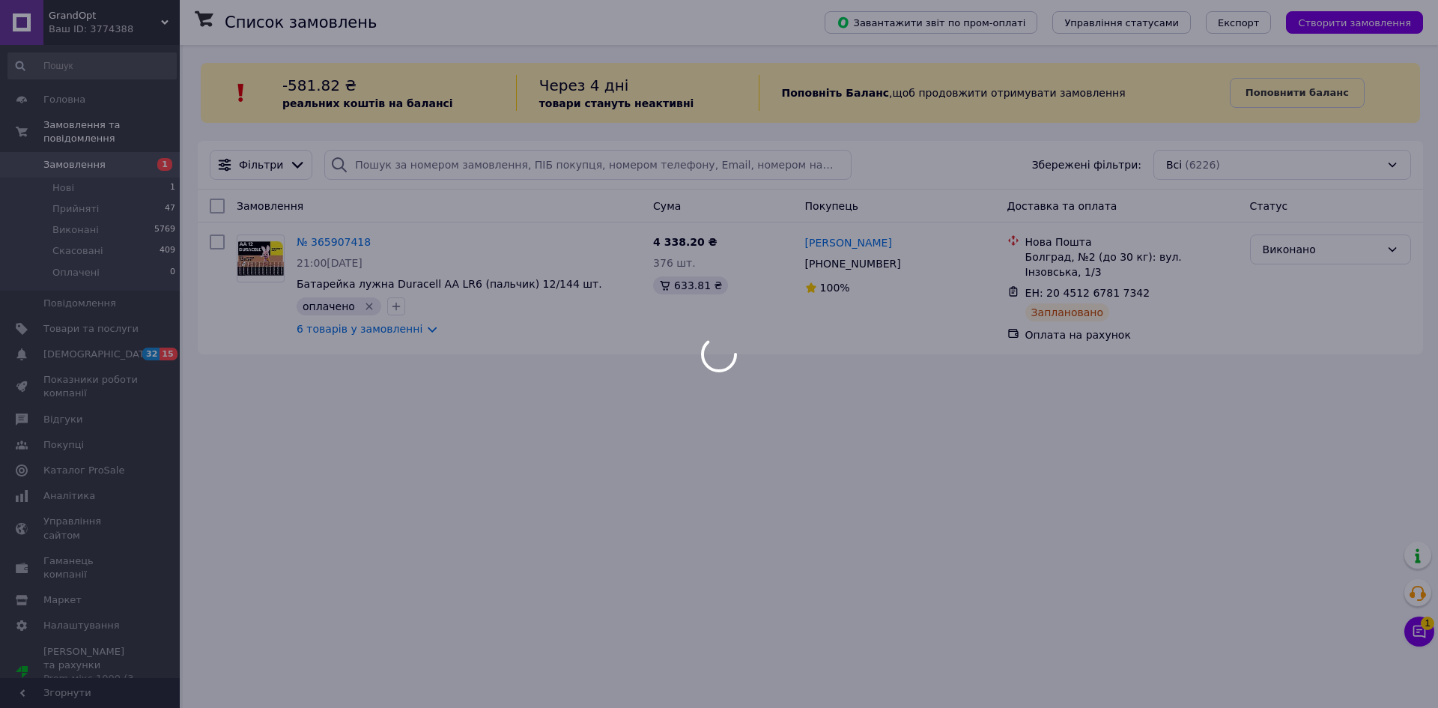
click at [1116, 281] on div at bounding box center [719, 354] width 1438 height 708
click at [1127, 278] on div at bounding box center [719, 354] width 1438 height 708
click at [1072, 276] on body "GrandOpt Ваш ID: 3774388 Сайт GrandOpt Кабінет покупця Перевірити стан системи …" at bounding box center [719, 354] width 1438 height 708
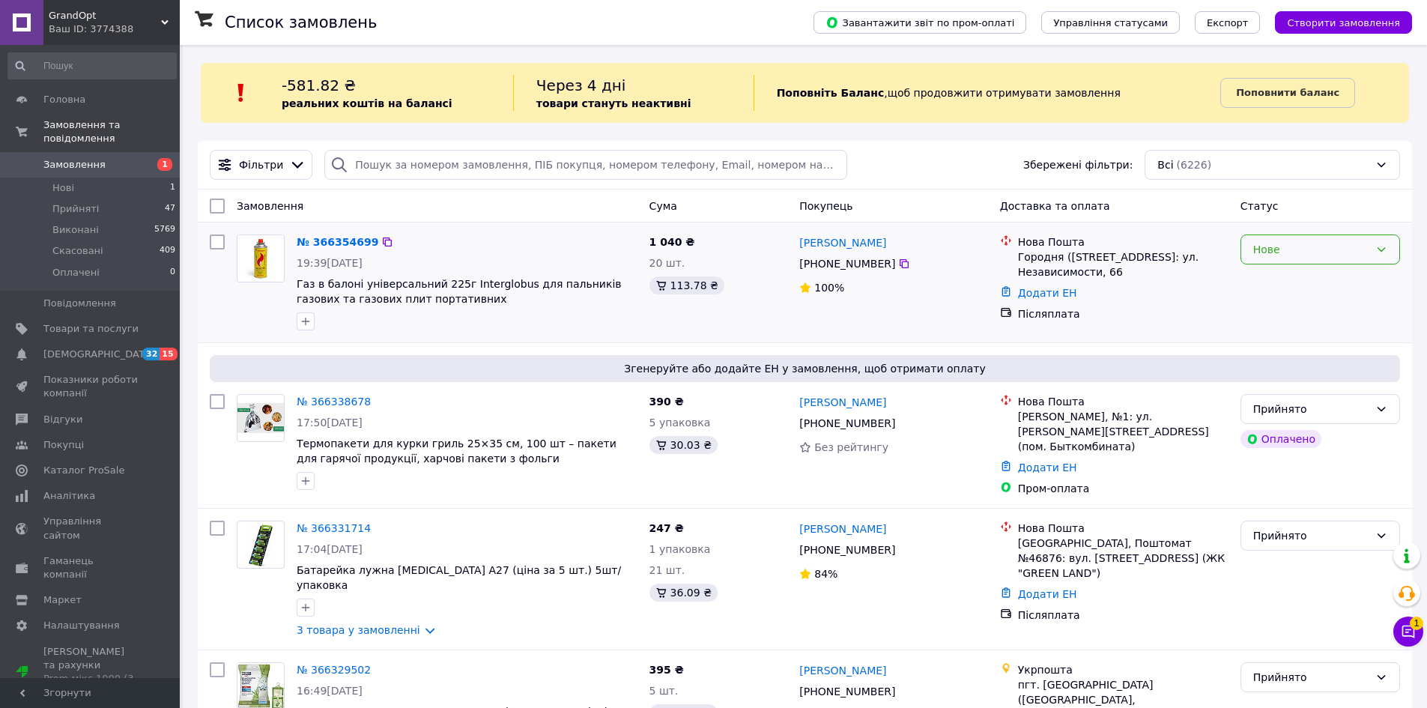
click at [1285, 242] on div "Нове" at bounding box center [1311, 249] width 116 height 16
drag, startPoint x: 1285, startPoint y: 275, endPoint x: 1275, endPoint y: 277, distance: 10.0
click at [1285, 276] on li "Прийнято" at bounding box center [1320, 282] width 158 height 27
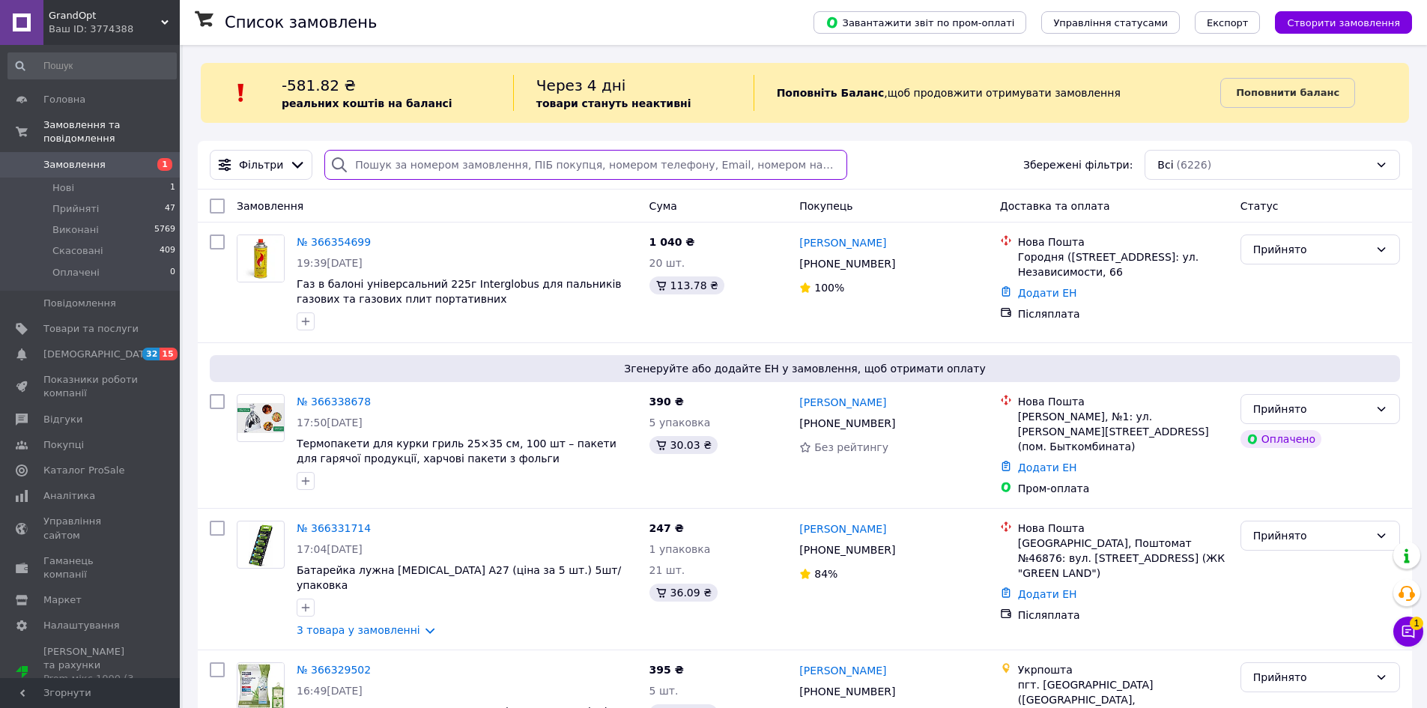
click at [497, 166] on input "search" at bounding box center [585, 165] width 522 height 30
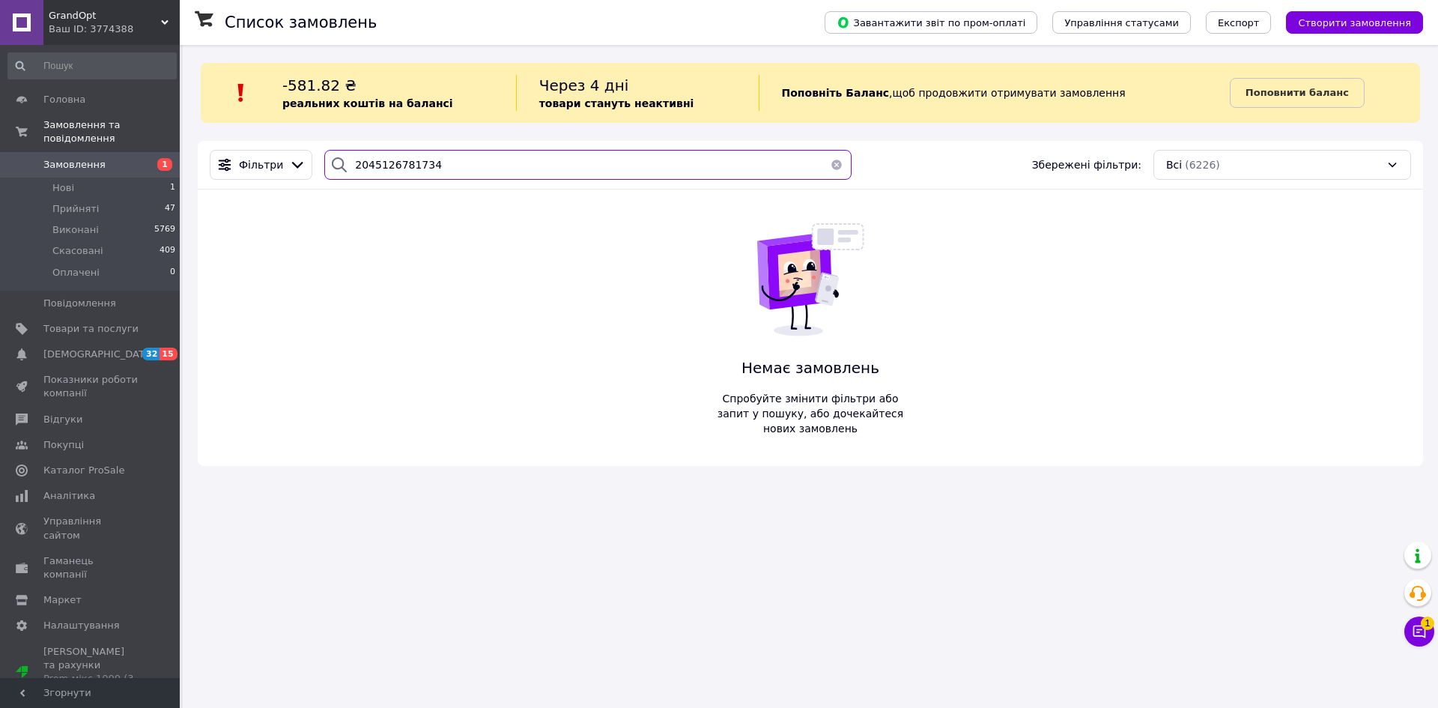
type input "20451267817342"
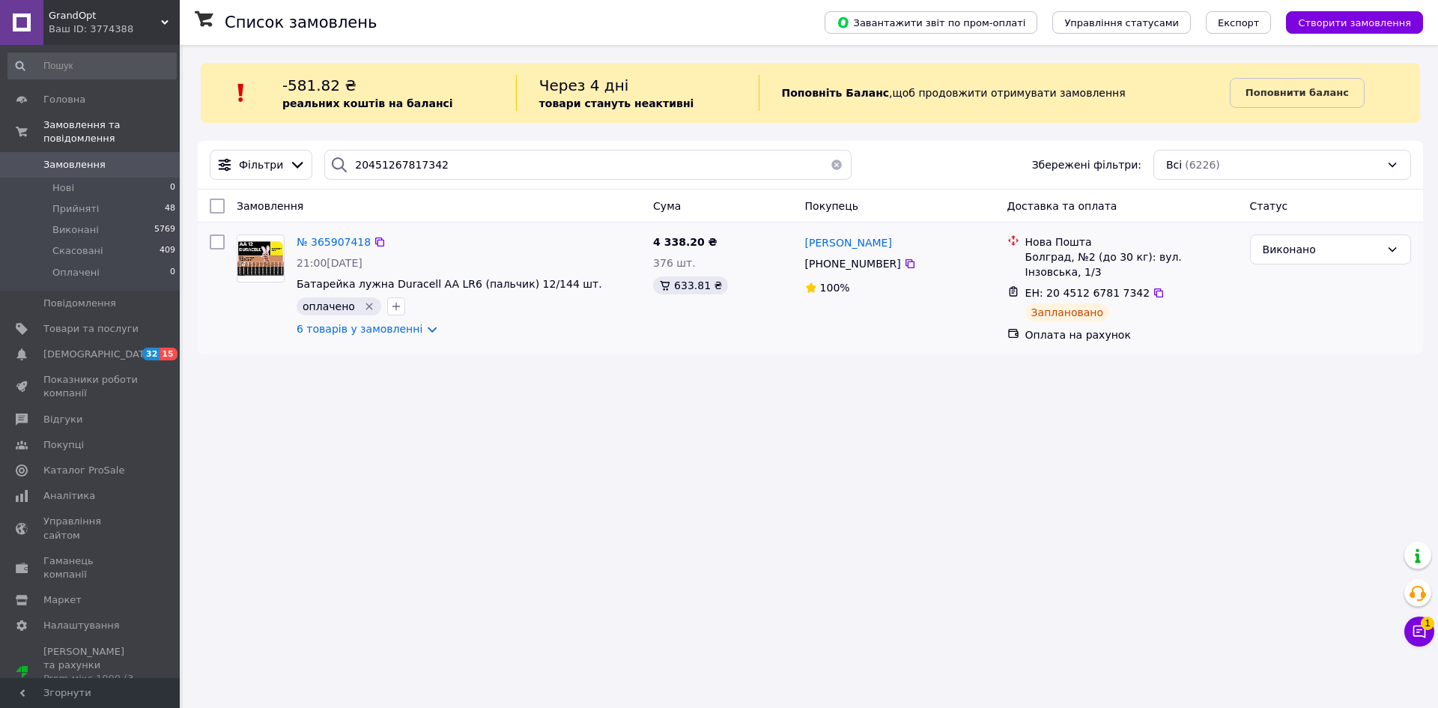
click at [970, 279] on div "100%" at bounding box center [900, 287] width 190 height 21
click at [383, 331] on link "6 товарів у замовленні" at bounding box center [360, 329] width 126 height 12
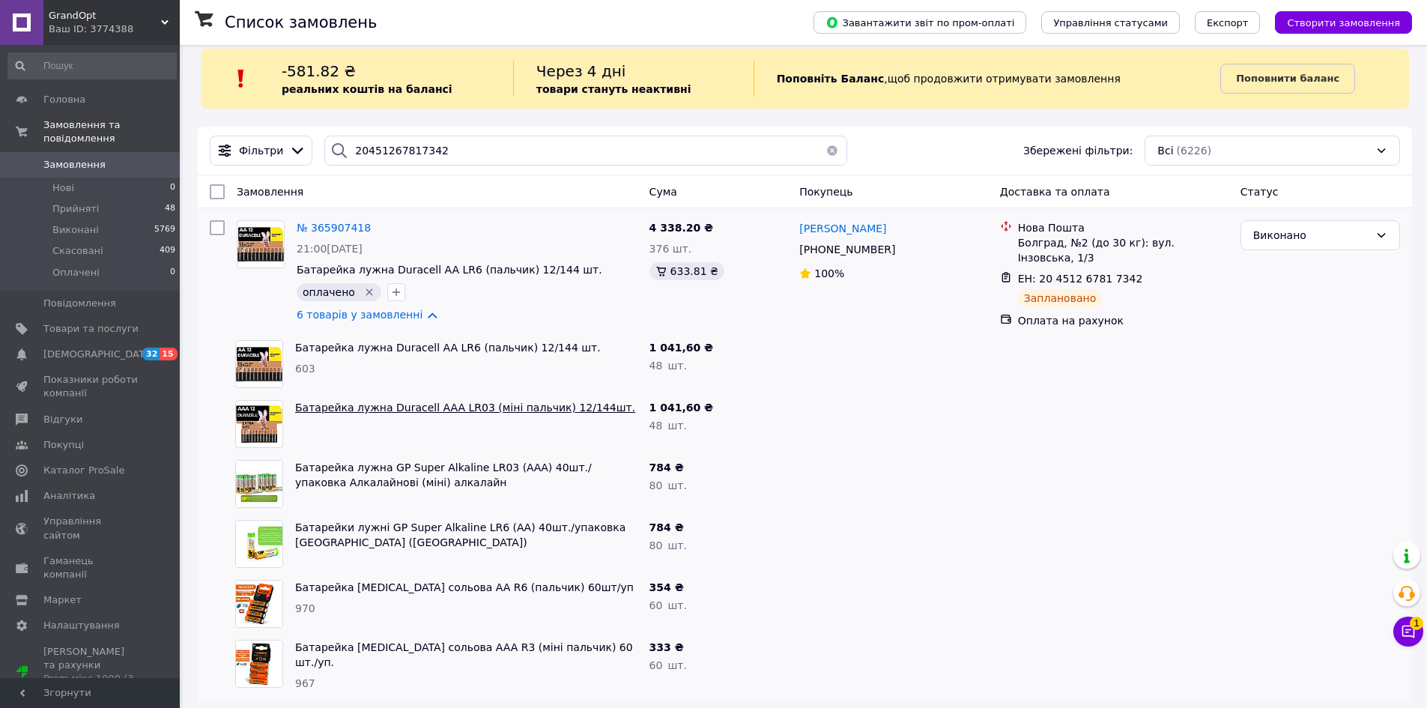
scroll to position [16, 0]
click at [356, 319] on link "6 товарів у замовленні" at bounding box center [360, 313] width 126 height 12
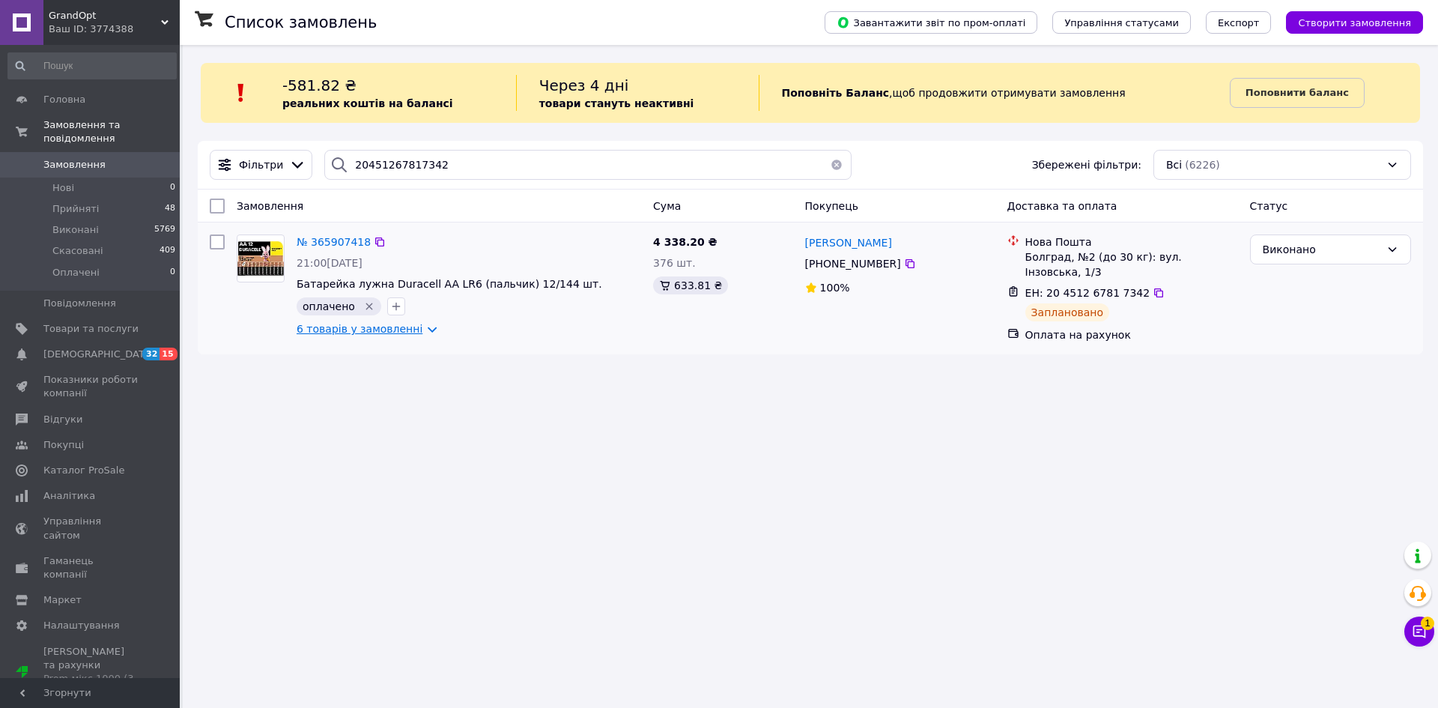
click at [336, 333] on link "6 товарів у замовленні" at bounding box center [360, 329] width 126 height 12
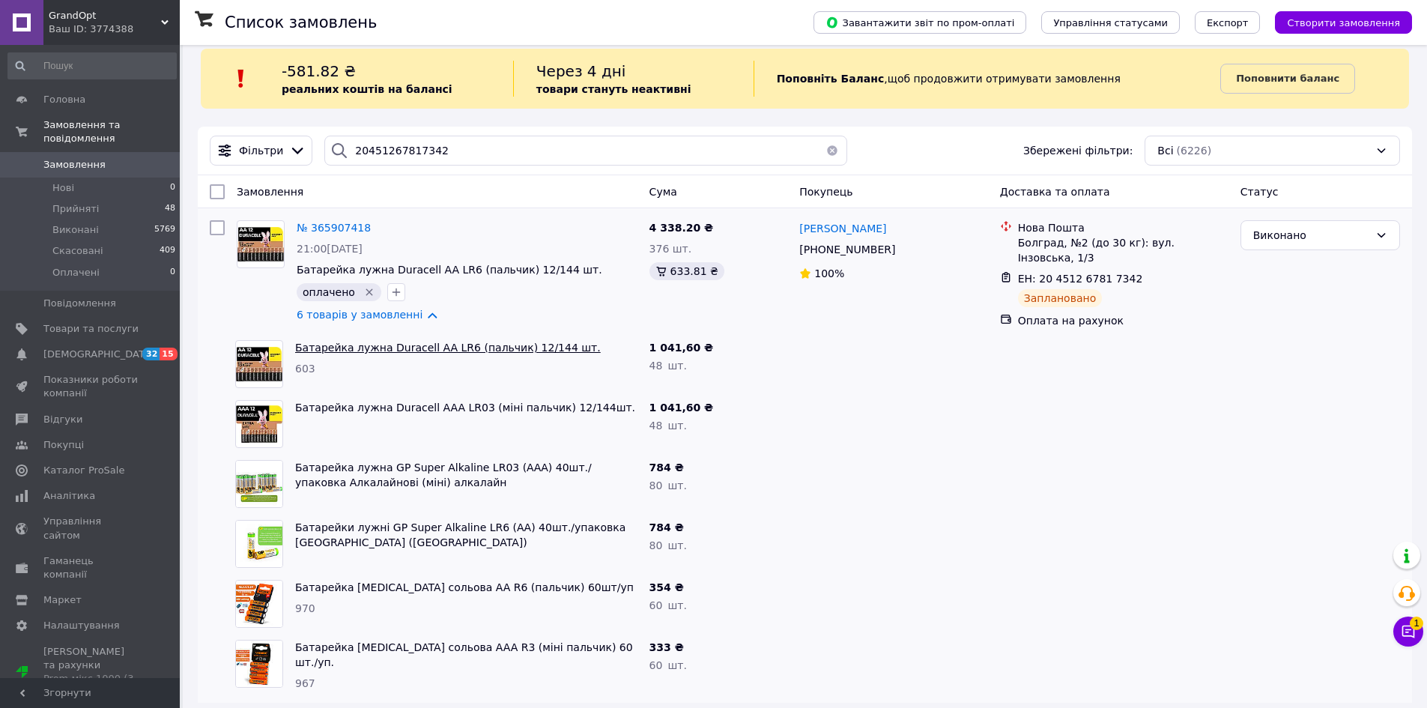
scroll to position [16, 0]
click at [98, 198] on li "Прийняті 48" at bounding box center [92, 208] width 184 height 21
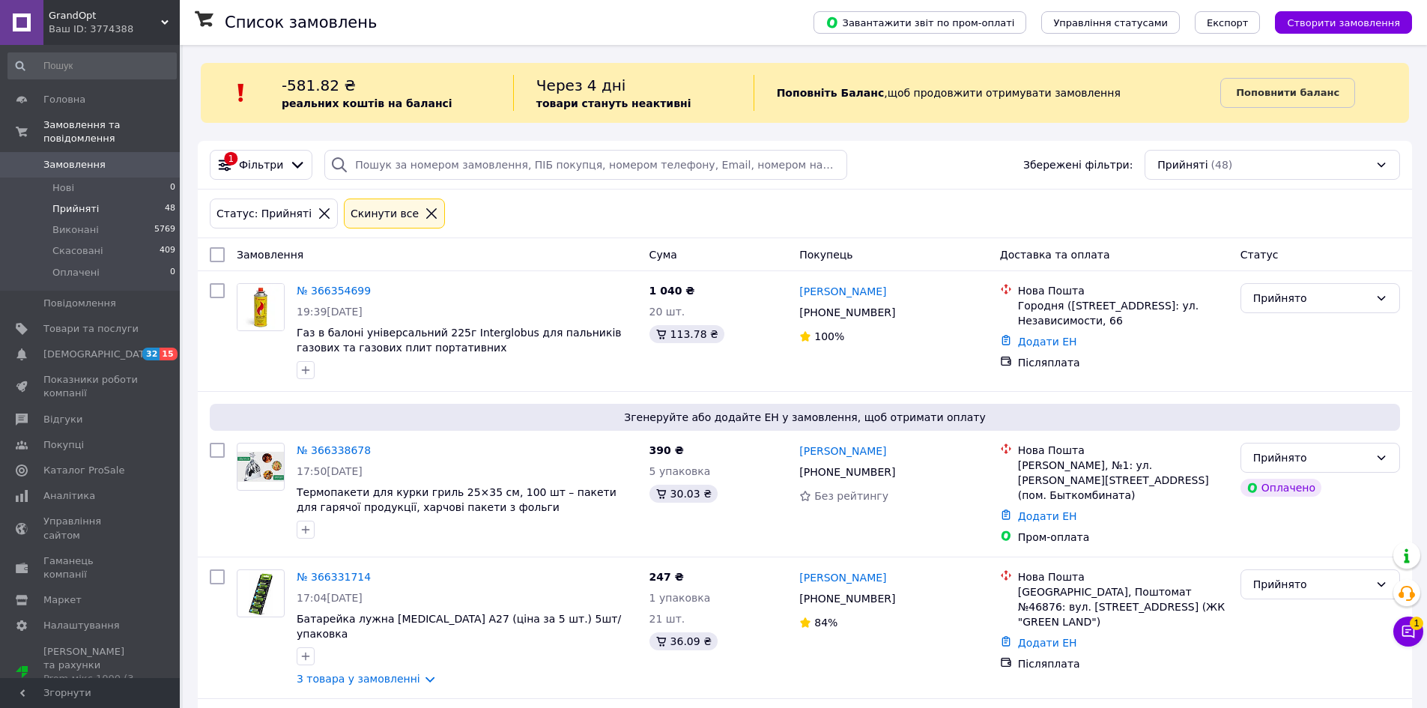
click at [406, 205] on div "Cкинути все" at bounding box center [394, 213] width 94 height 16
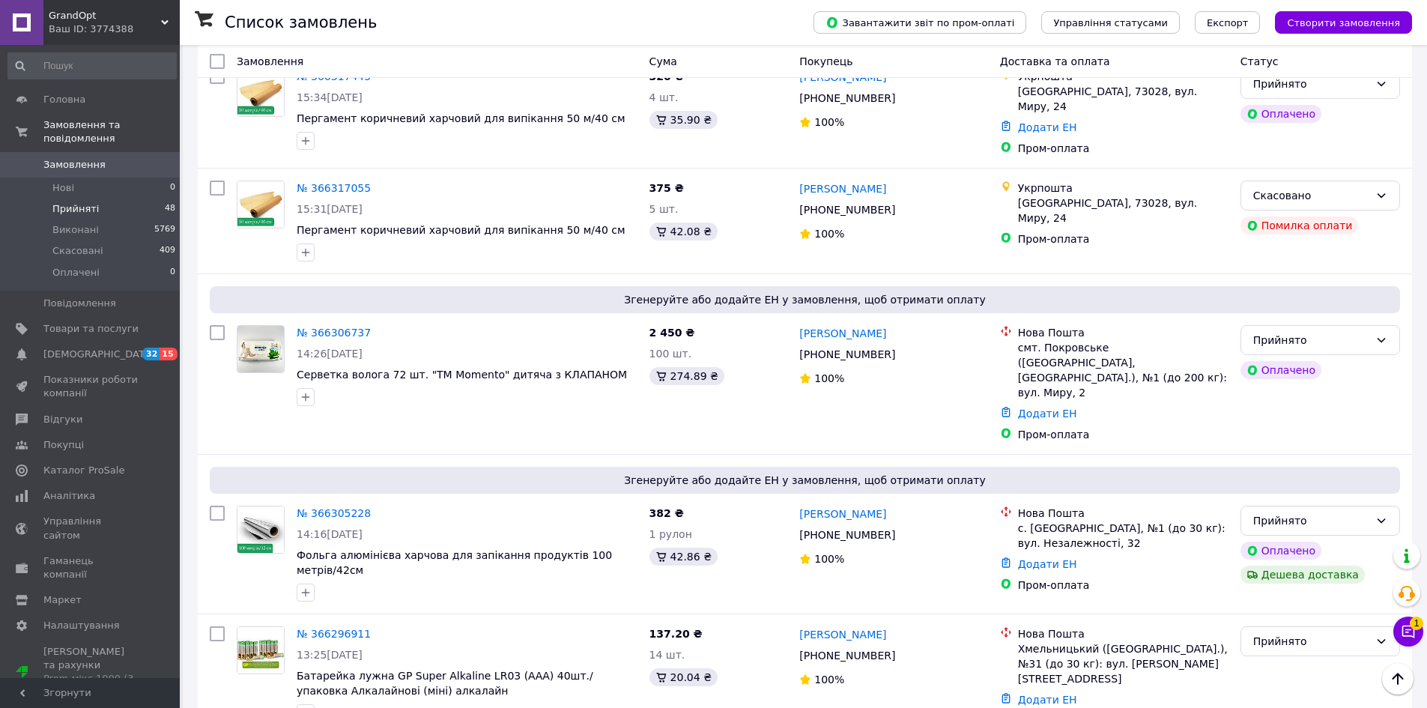
scroll to position [799, 0]
